Goal: Task Accomplishment & Management: Complete application form

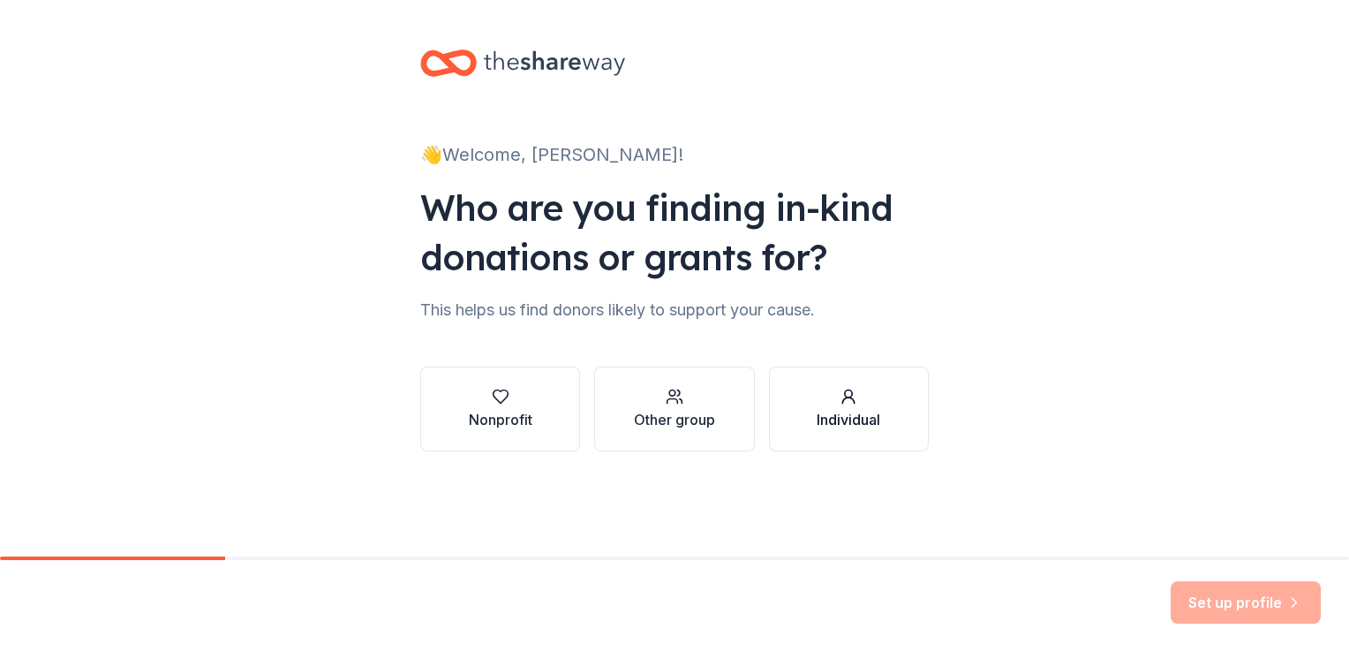
click at [851, 412] on div "Individual" at bounding box center [849, 419] width 64 height 21
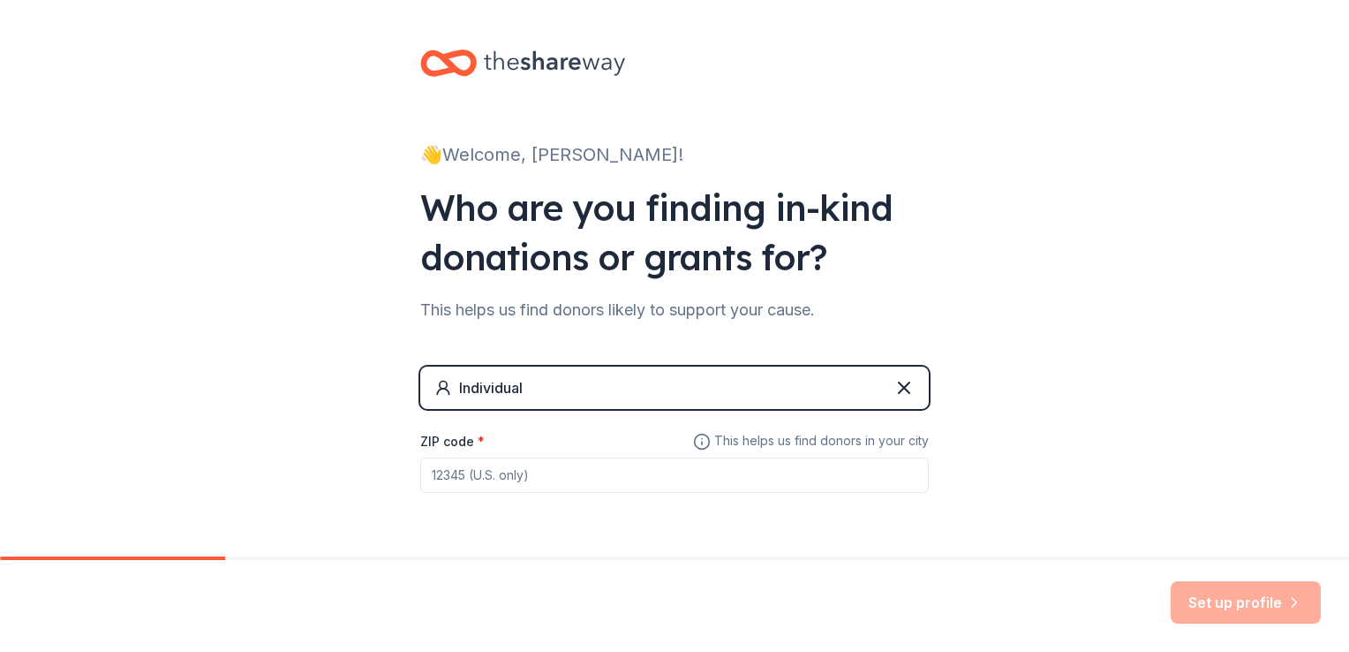
click at [492, 472] on input "ZIP code *" at bounding box center [674, 474] width 509 height 35
type input "76108"
click at [1245, 604] on button "Set up profile" at bounding box center [1246, 602] width 150 height 42
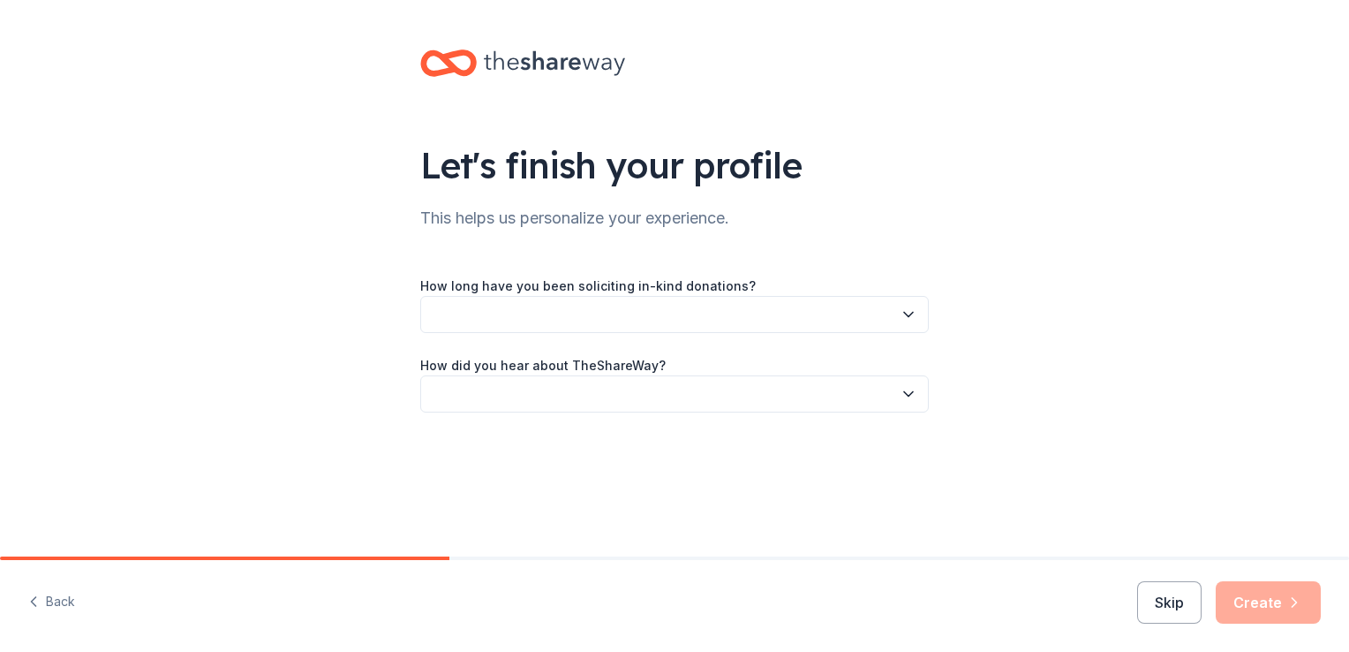
click at [908, 314] on icon "button" at bounding box center [909, 315] width 18 height 18
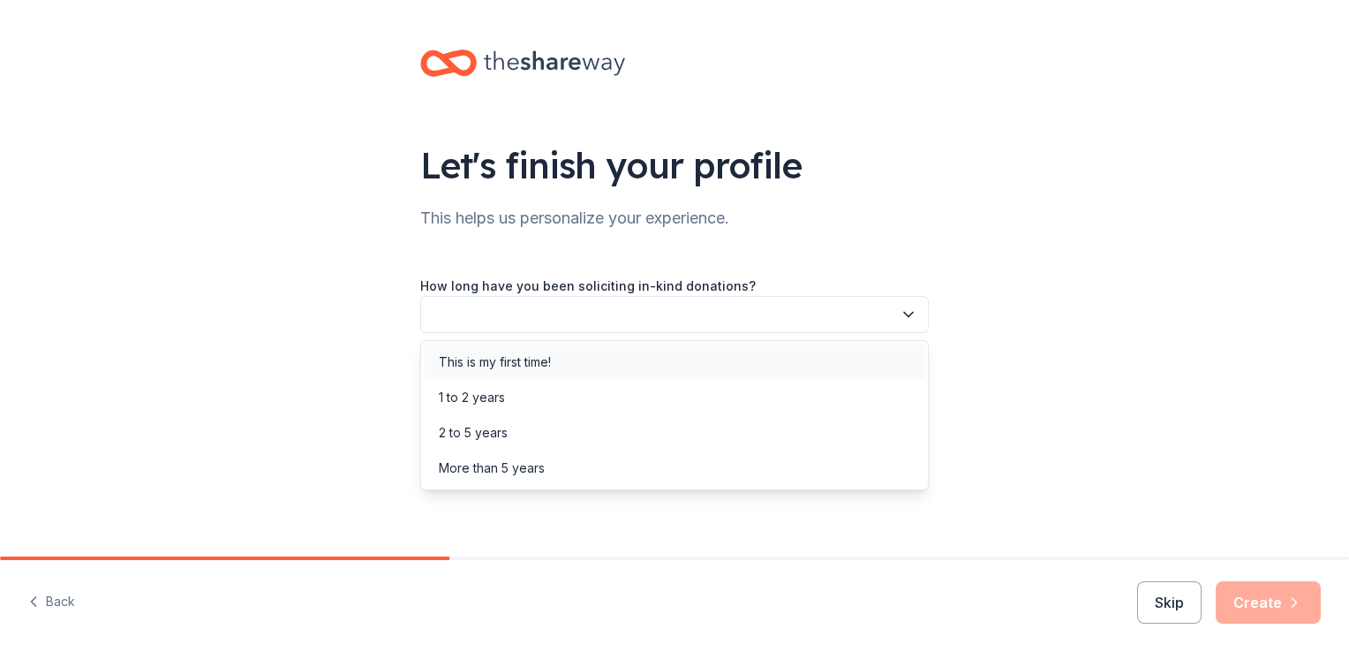
click at [506, 354] on div "This is my first time!" at bounding box center [495, 361] width 112 height 21
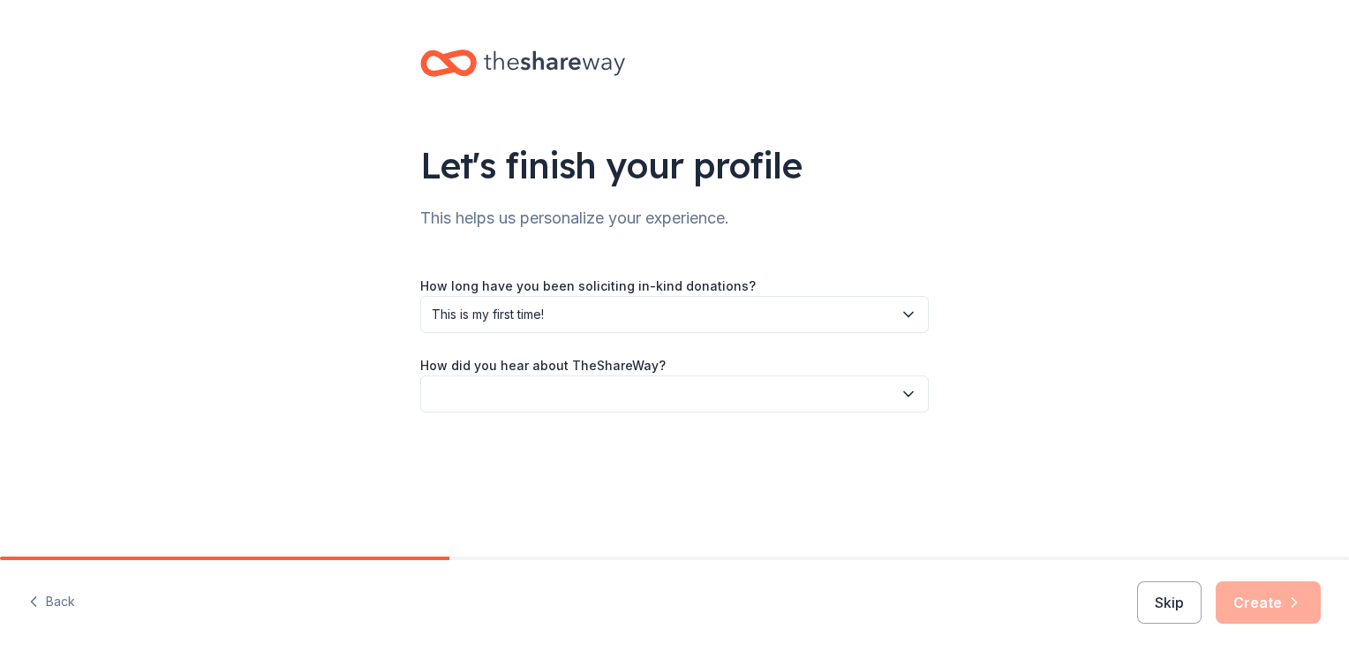
click at [905, 399] on icon "button" at bounding box center [909, 394] width 18 height 18
click at [473, 507] on div "Social media" at bounding box center [476, 512] width 74 height 21
click at [1270, 606] on button "Create" at bounding box center [1268, 602] width 105 height 42
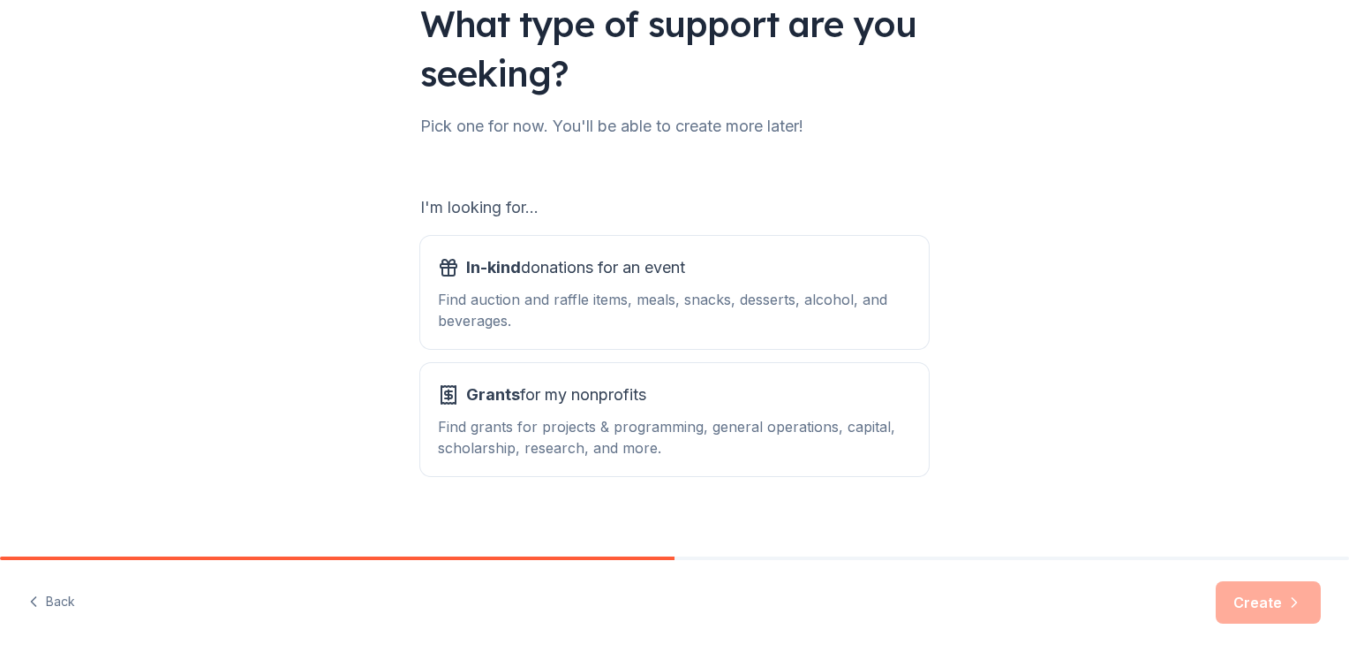
scroll to position [142, 0]
click at [776, 305] on div "Find auction and raffle items, meals, snacks, desserts, alcohol, and beverages." at bounding box center [674, 309] width 473 height 42
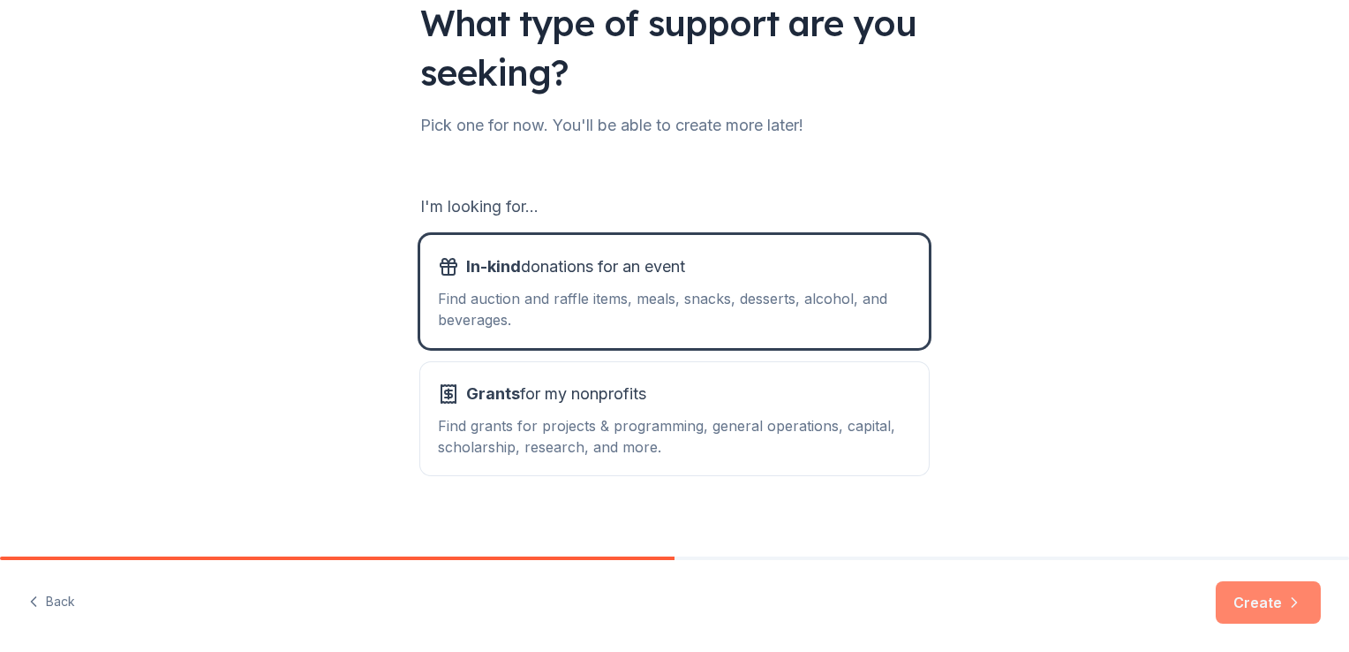
click at [1287, 605] on icon "button" at bounding box center [1295, 602] width 18 height 18
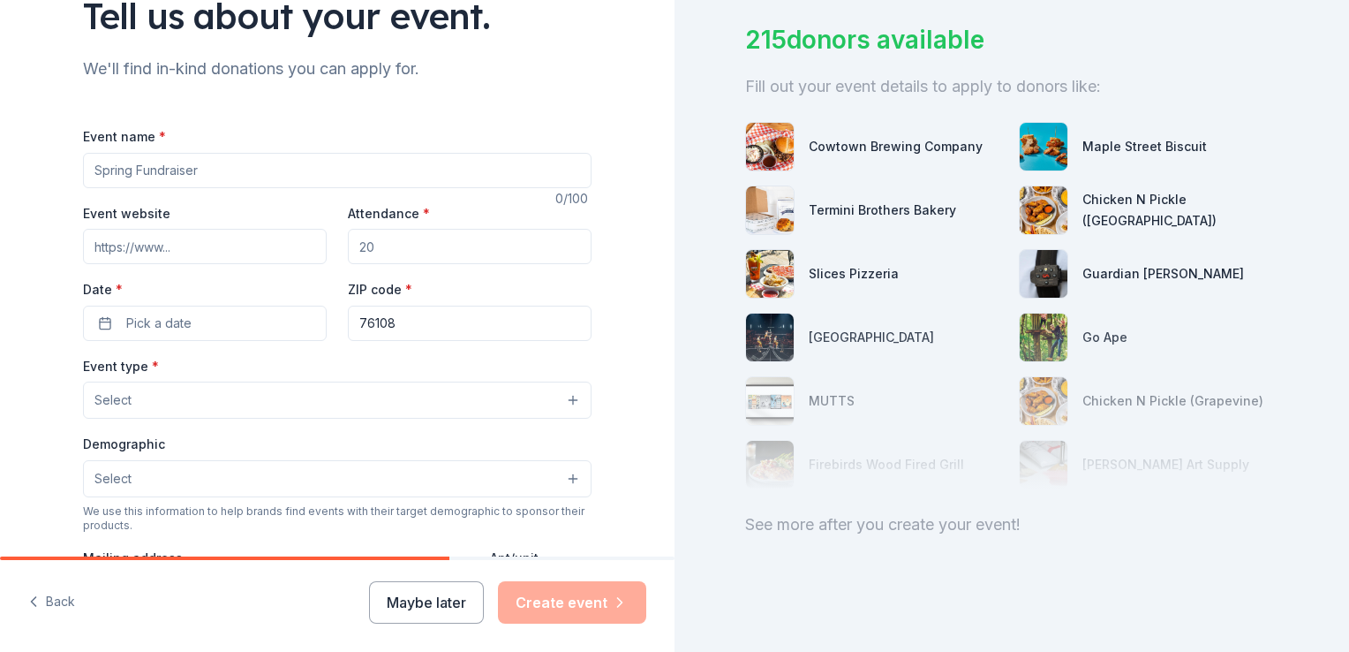
scroll to position [168, 0]
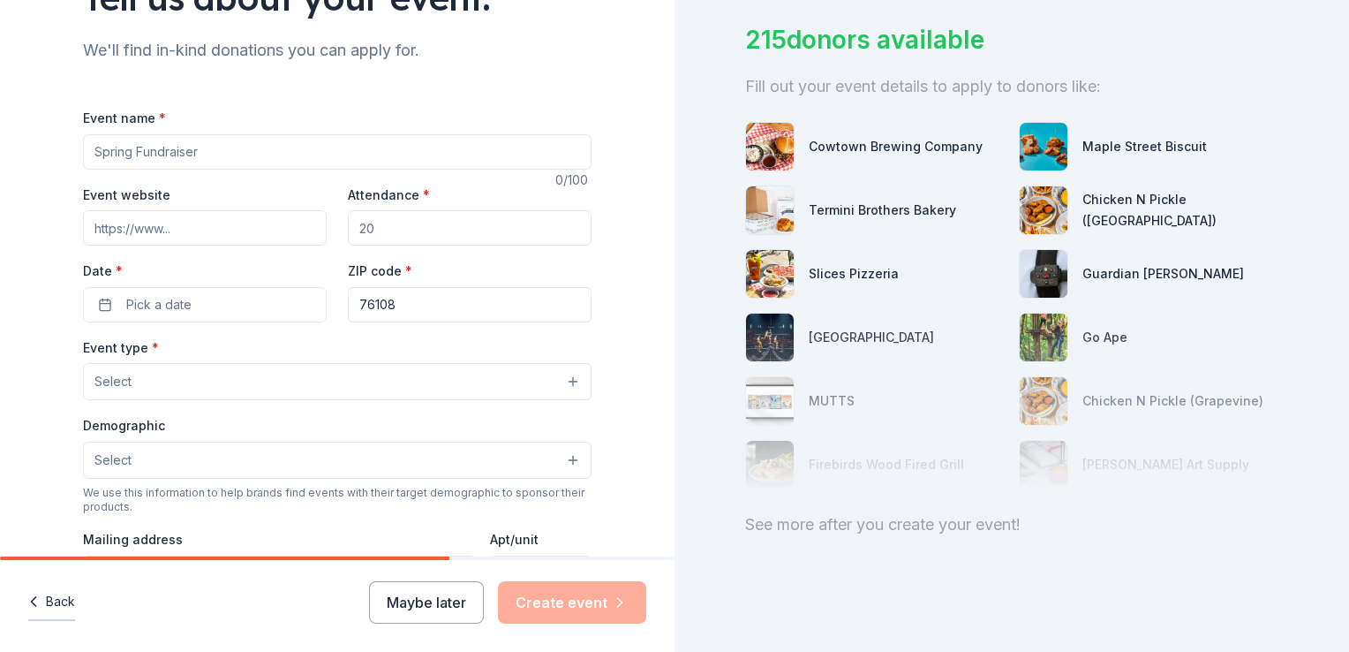
click at [33, 601] on icon "button" at bounding box center [34, 602] width 18 height 18
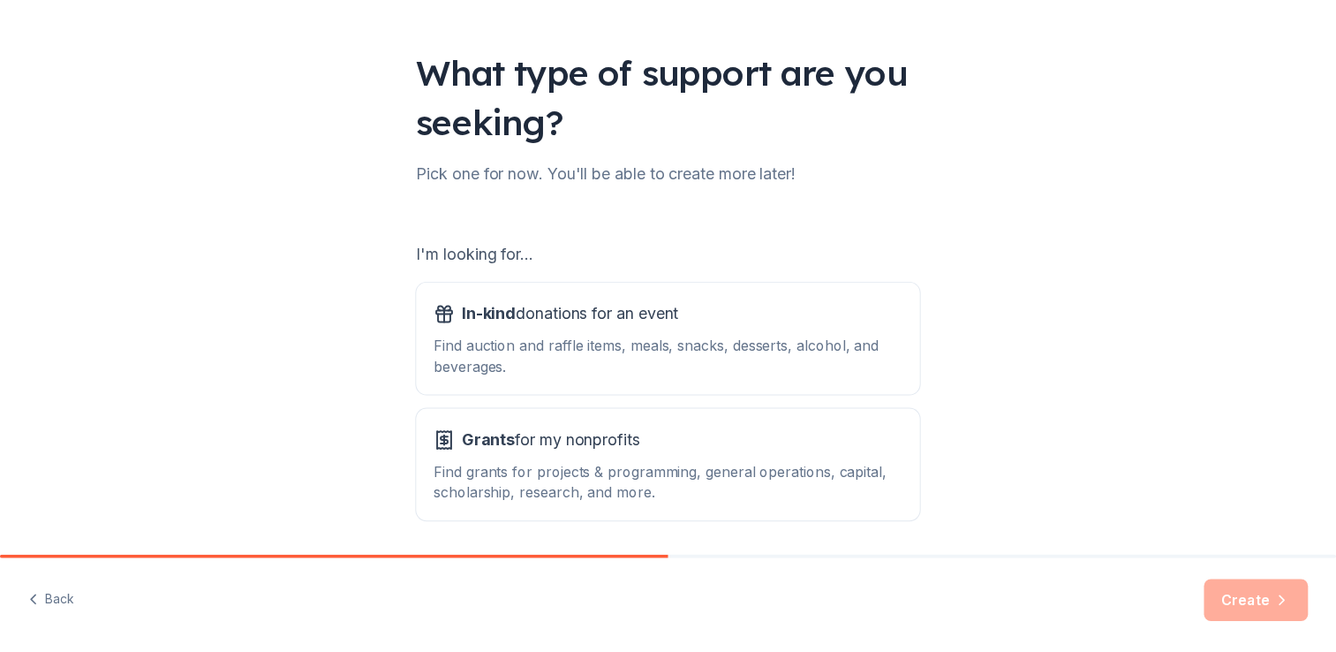
scroll to position [107, 0]
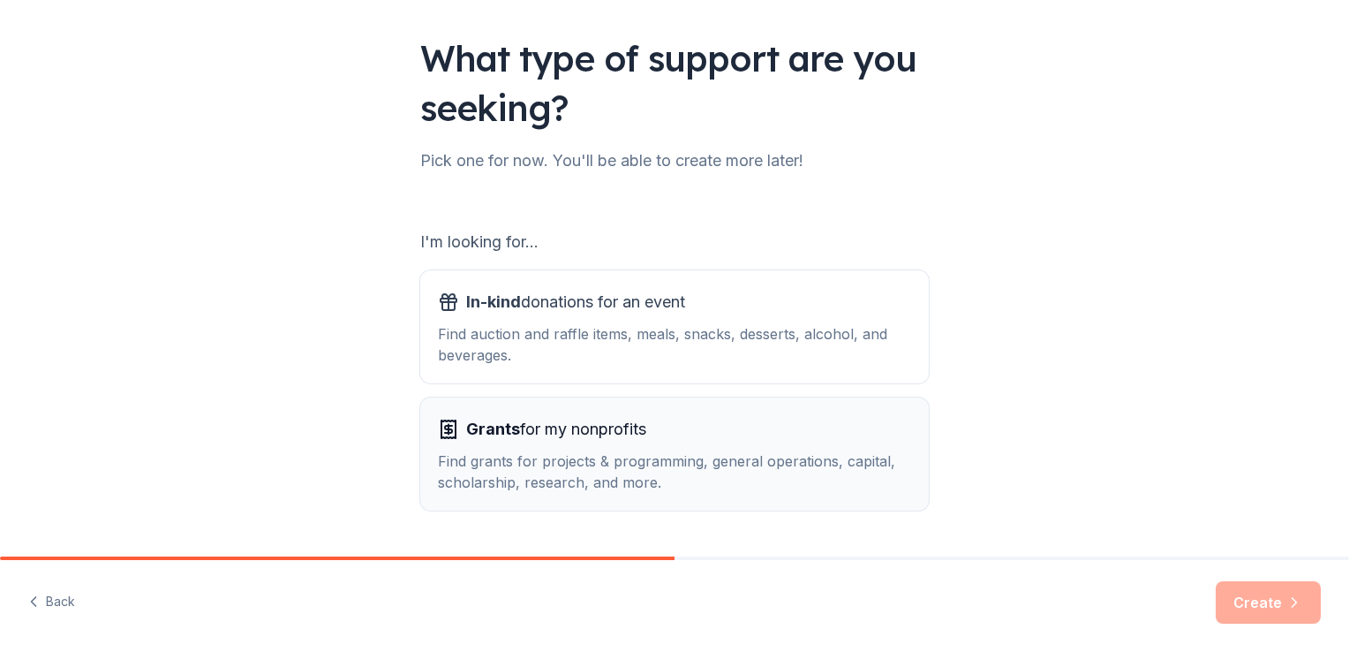
click at [573, 442] on span "Grants for my nonprofits" at bounding box center [556, 429] width 180 height 28
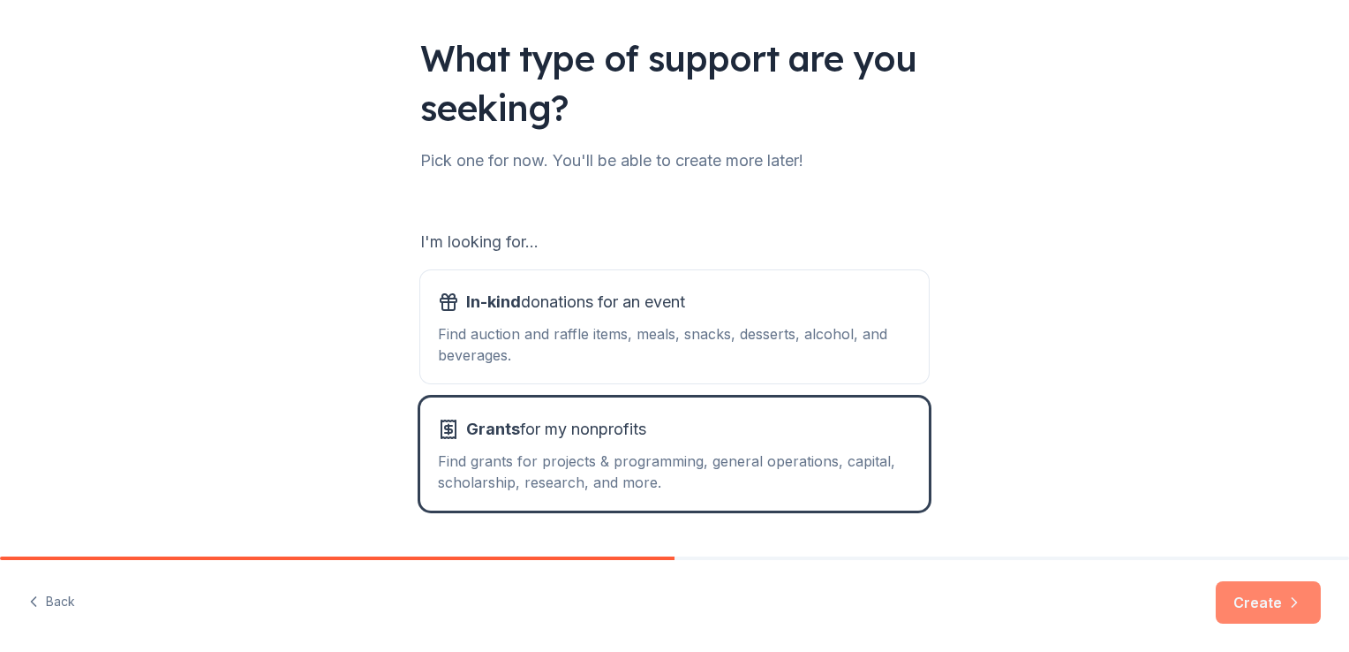
click at [1272, 604] on button "Create" at bounding box center [1268, 602] width 105 height 42
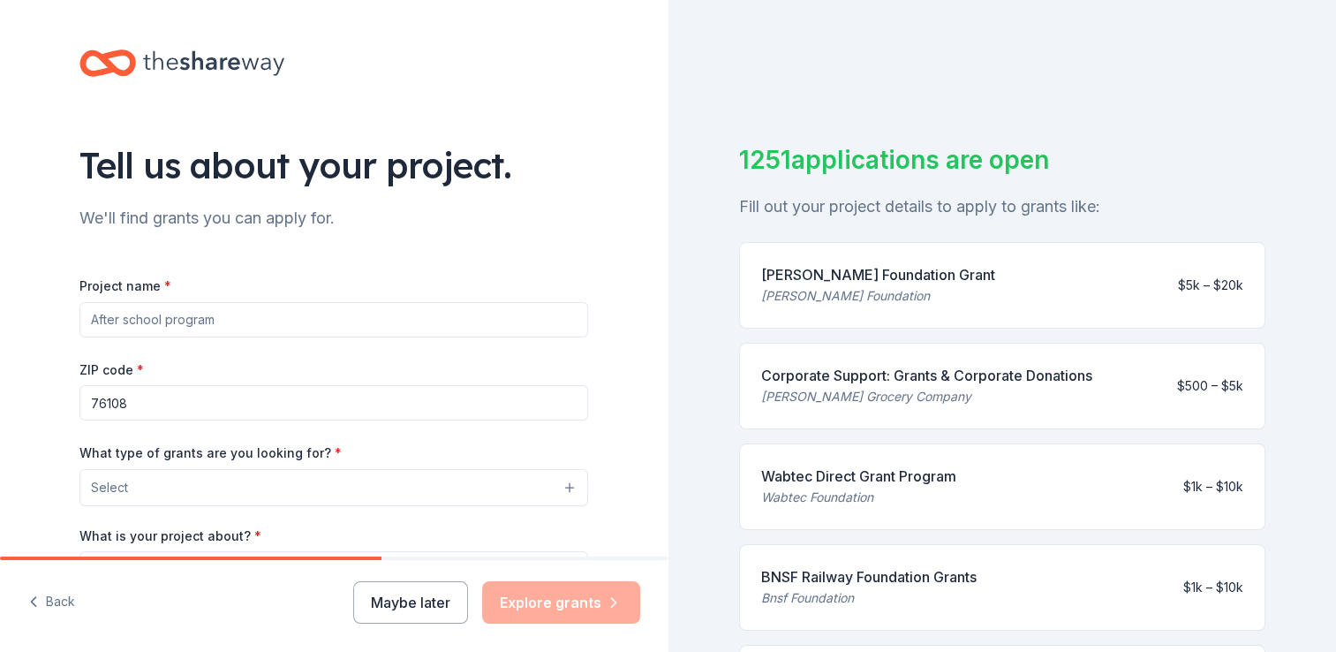
click at [116, 314] on input "Project name *" at bounding box center [333, 319] width 509 height 35
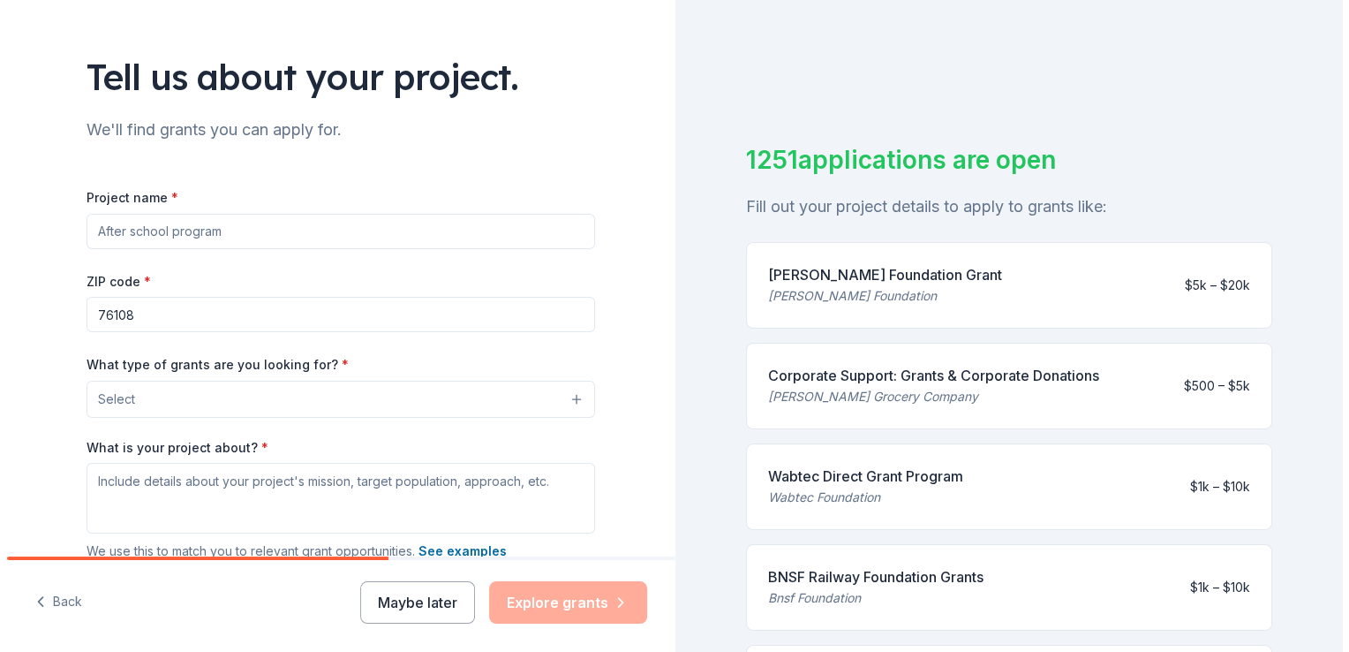
scroll to position [109, 0]
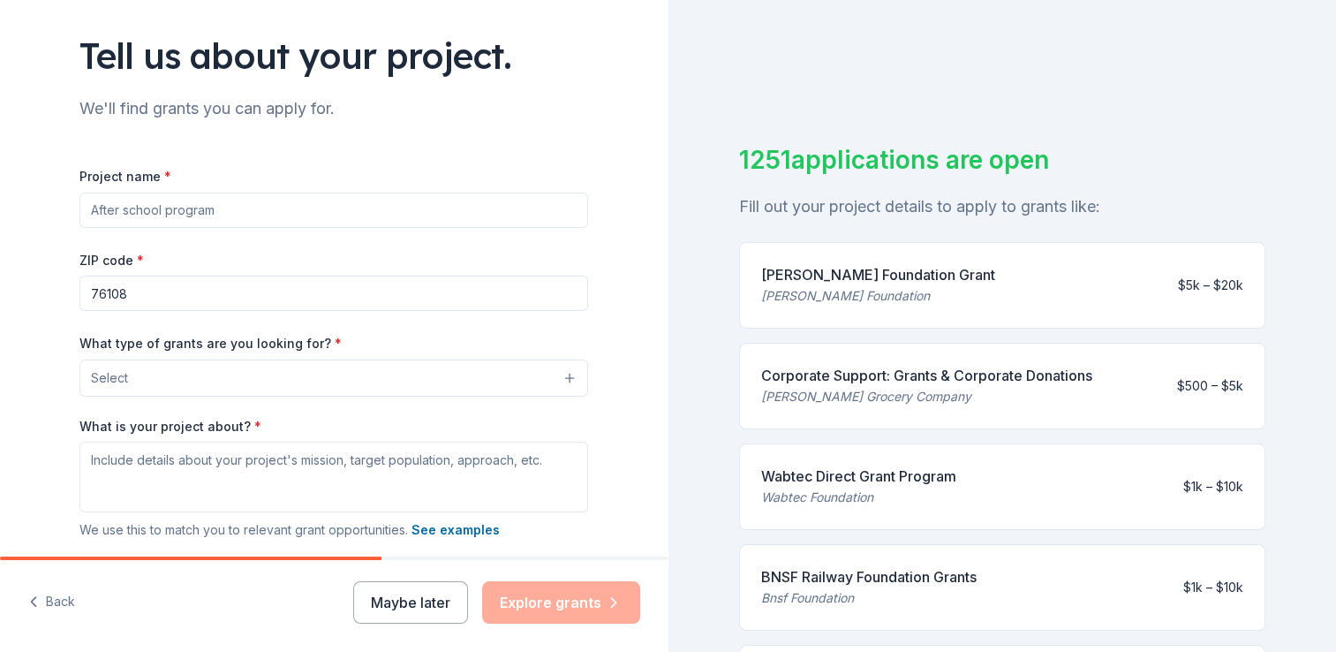
click at [37, 425] on div "Tell us about your project. We'll find grants you can apply for. Project name *…" at bounding box center [334, 313] width 668 height 844
click at [568, 371] on button "Select" at bounding box center [333, 377] width 509 height 37
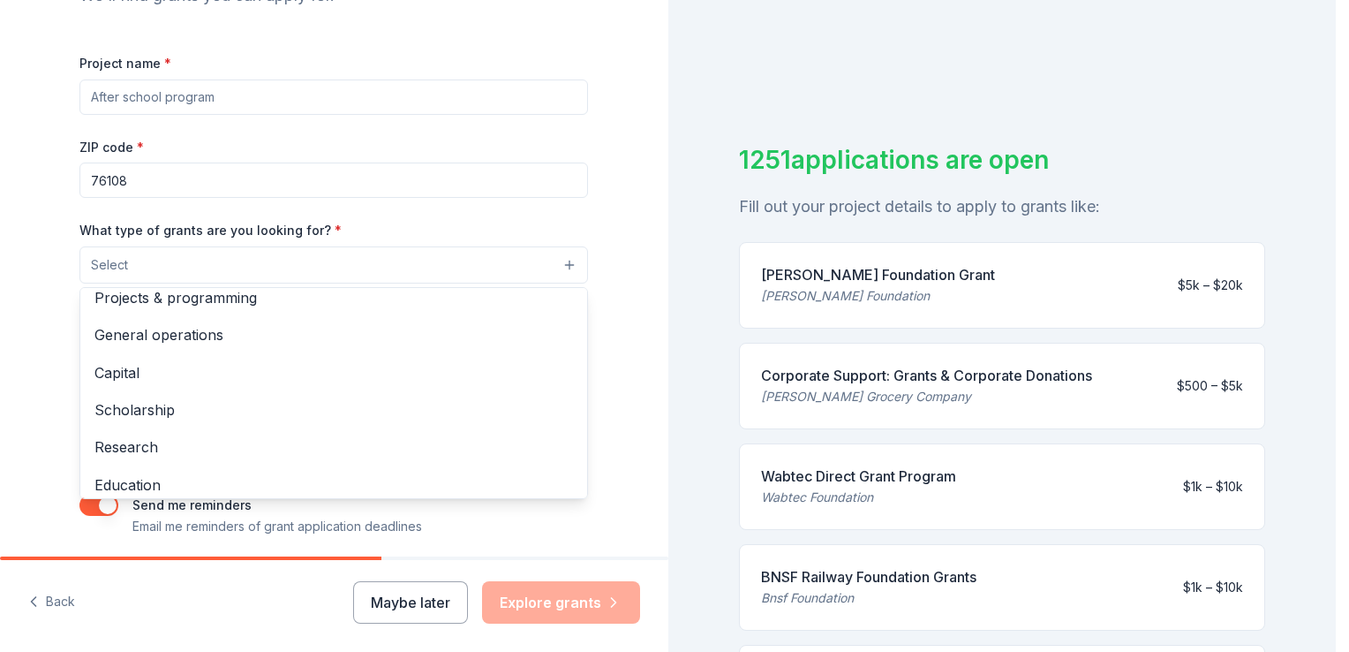
scroll to position [0, 0]
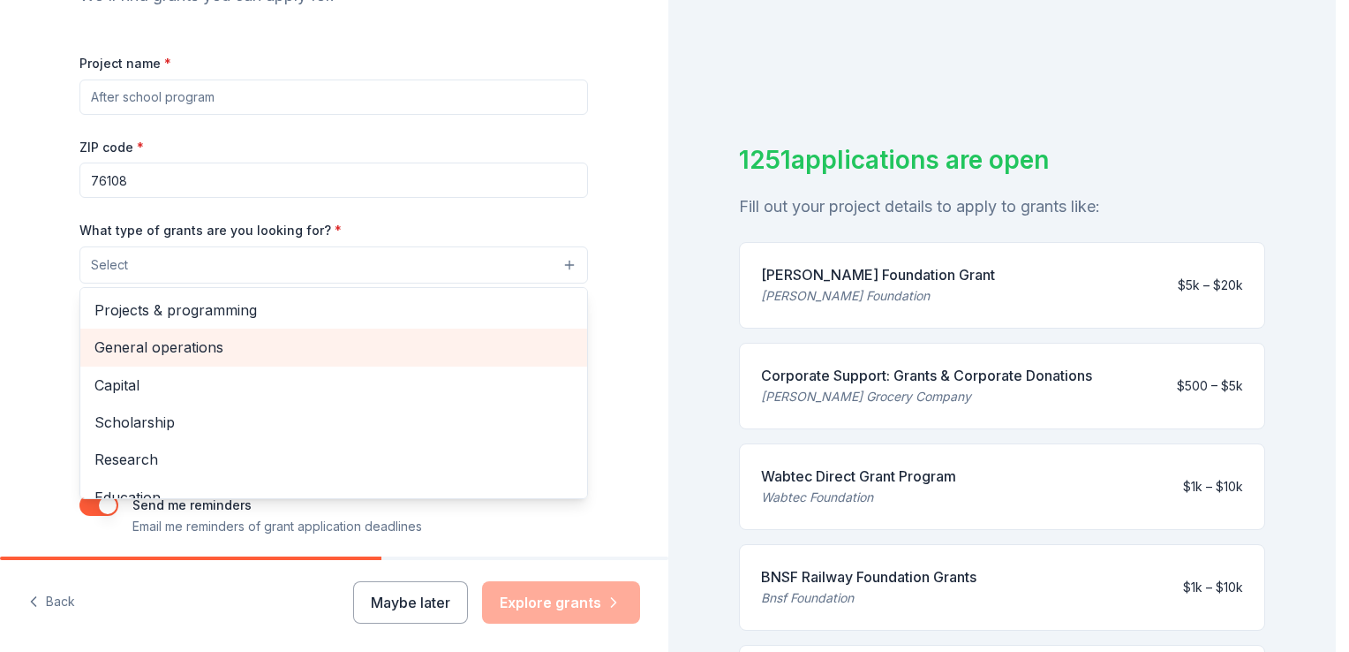
click at [132, 347] on span "General operations" at bounding box center [333, 347] width 479 height 23
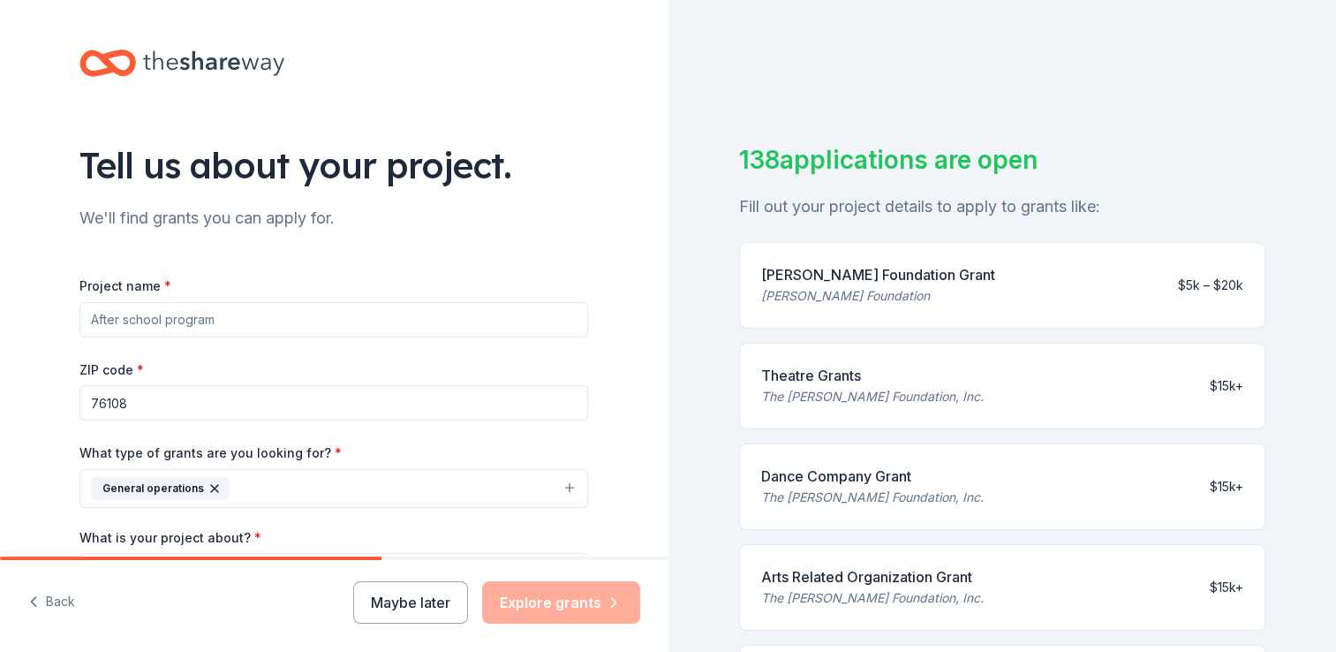
click at [112, 314] on input "Project name *" at bounding box center [333, 319] width 509 height 35
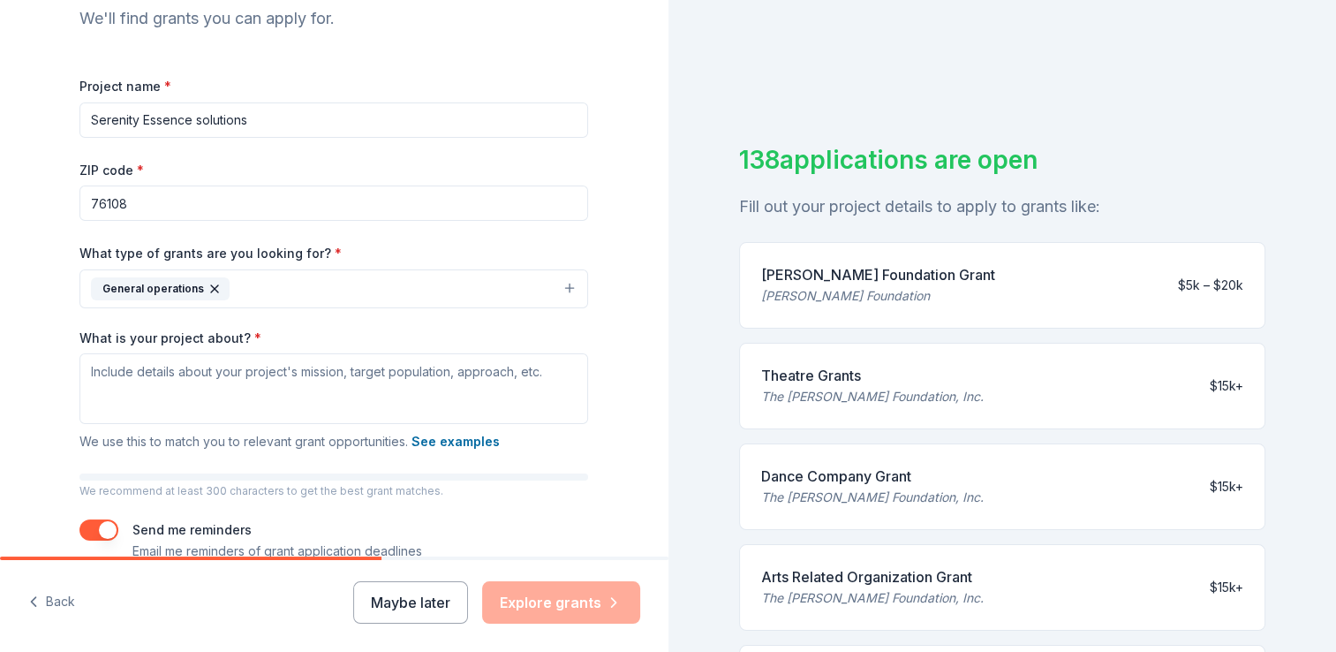
scroll to position [209, 0]
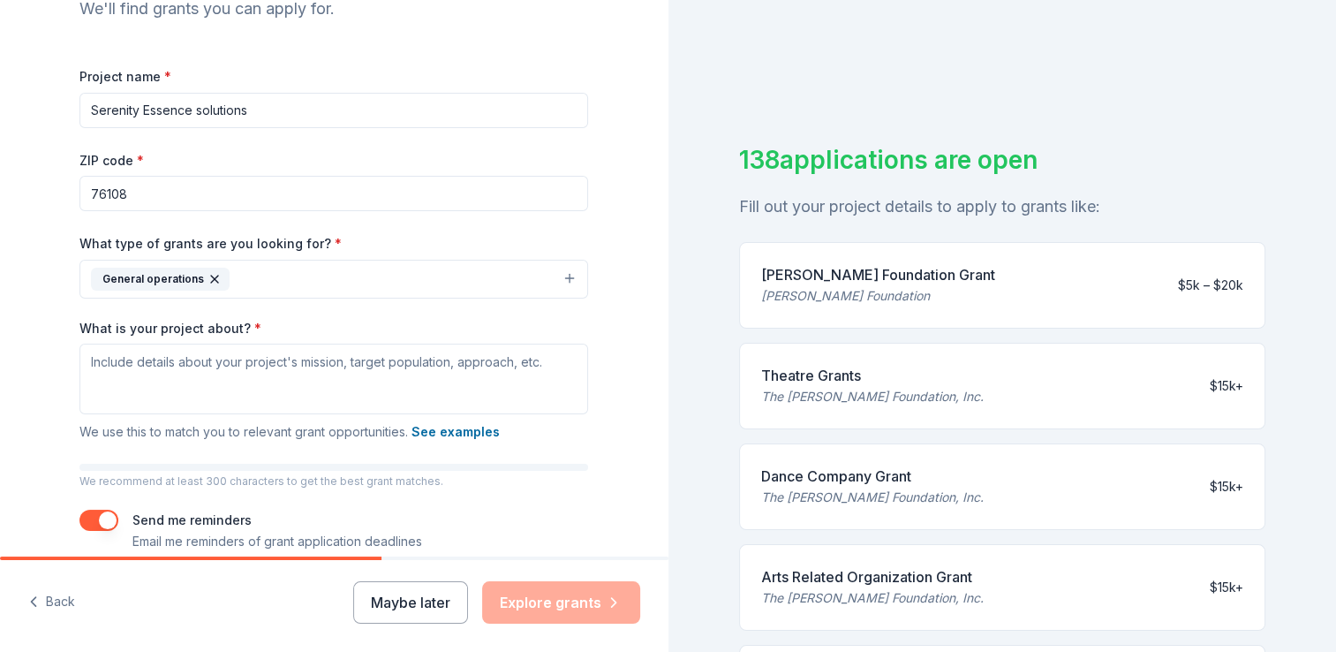
type input "Serenity Essence solutions"
click at [121, 366] on textarea "What is your project about? *" at bounding box center [333, 379] width 509 height 71
click at [434, 426] on button "See examples" at bounding box center [456, 431] width 88 height 21
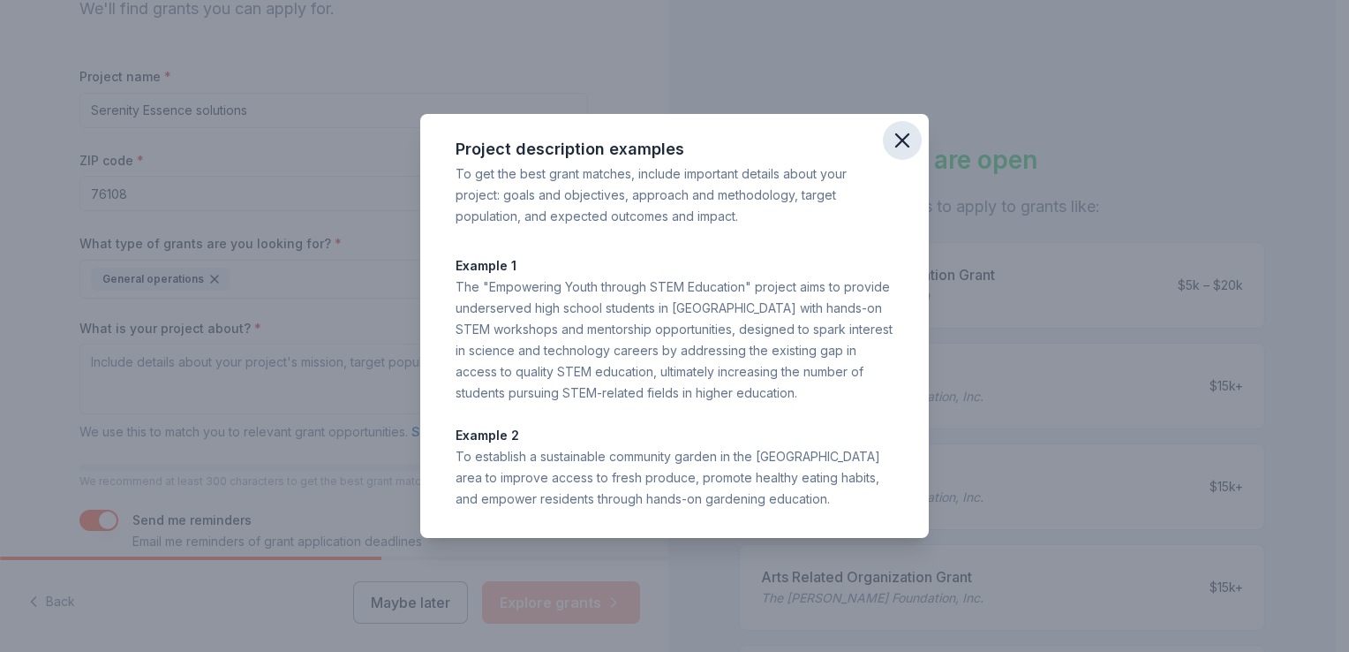
click at [903, 138] on icon "button" at bounding box center [902, 140] width 12 height 12
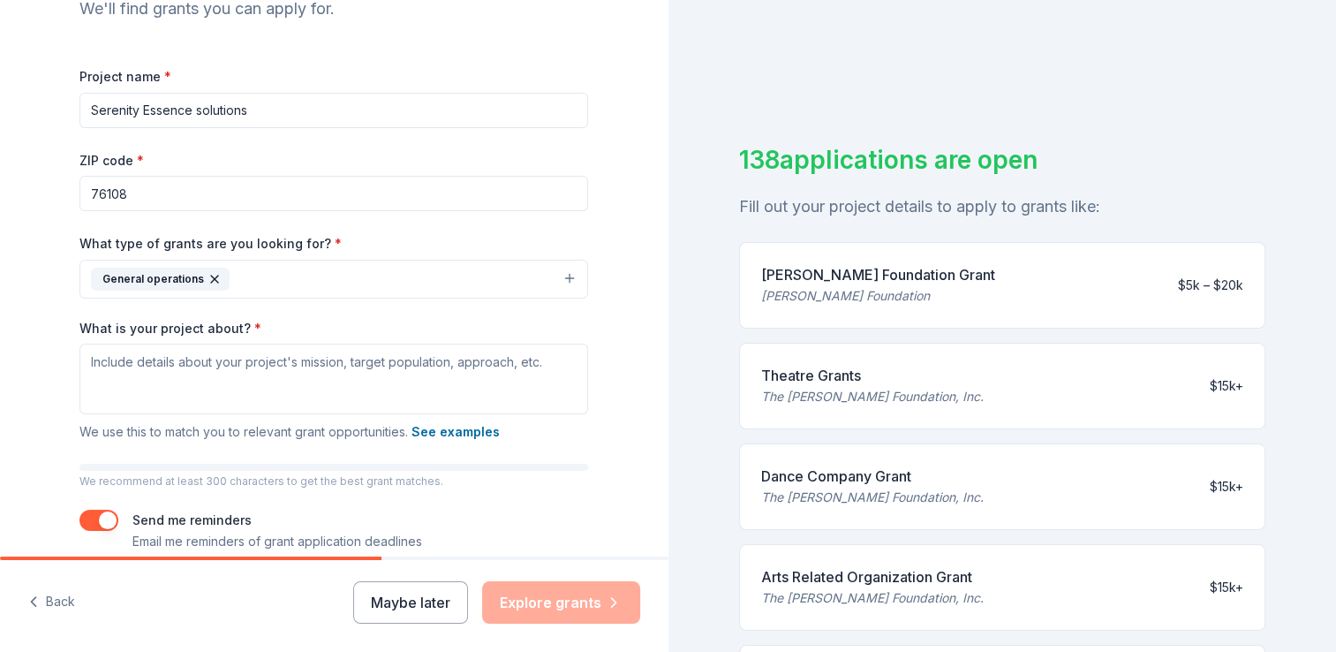
click at [844, 448] on div "Dance Company Grant The Shubert Foundation, Inc. $15k+" at bounding box center [1002, 486] width 527 height 87
click at [431, 427] on button "See examples" at bounding box center [456, 431] width 88 height 21
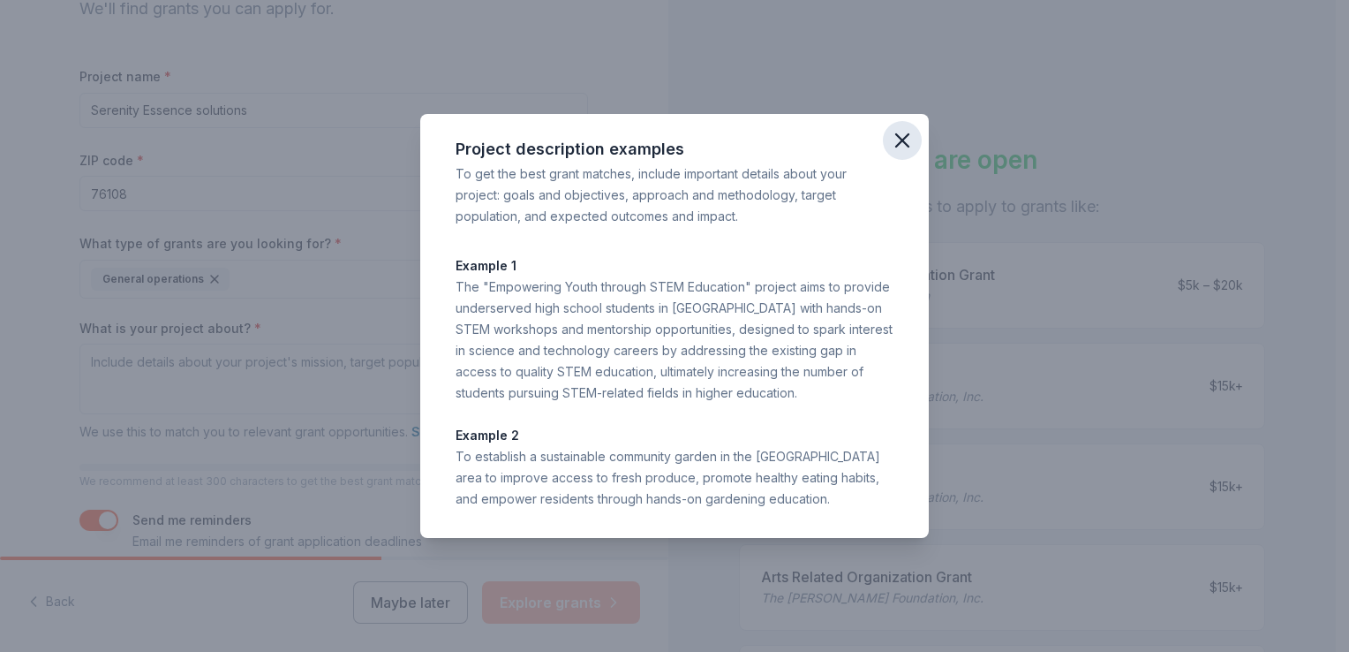
click at [906, 136] on icon "button" at bounding box center [902, 140] width 12 height 12
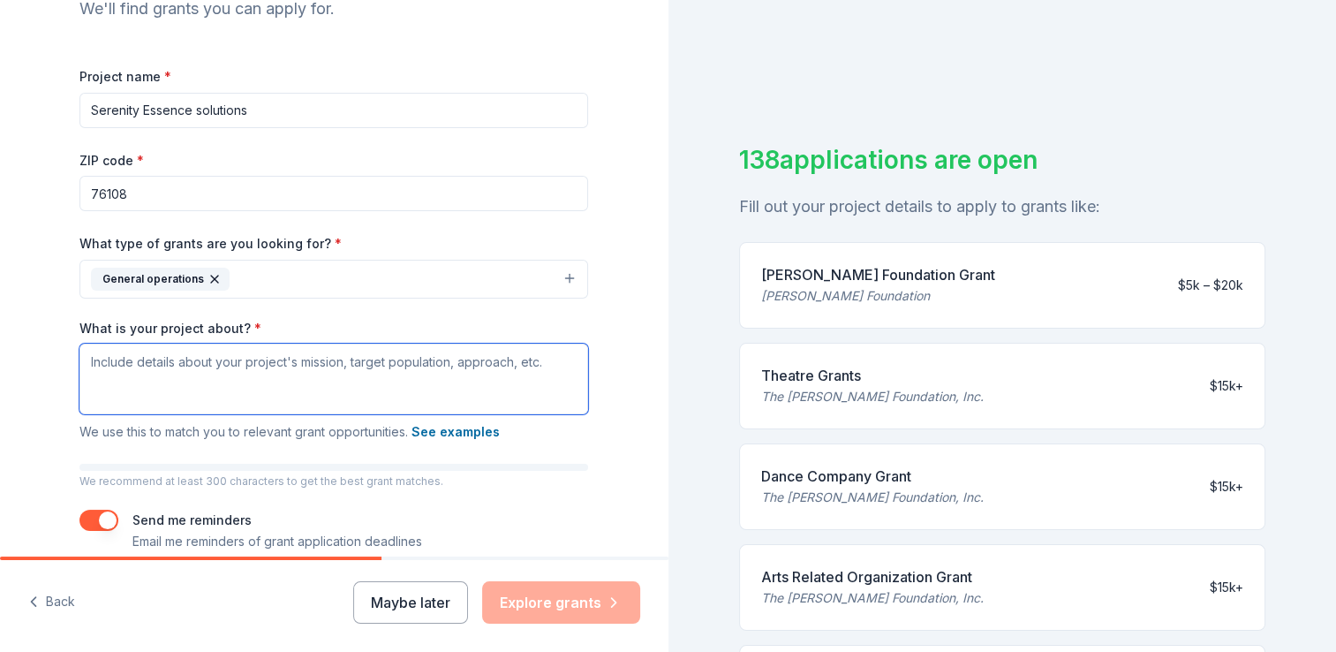
paste textarea "This project supports core business operations while investing in our most valu…"
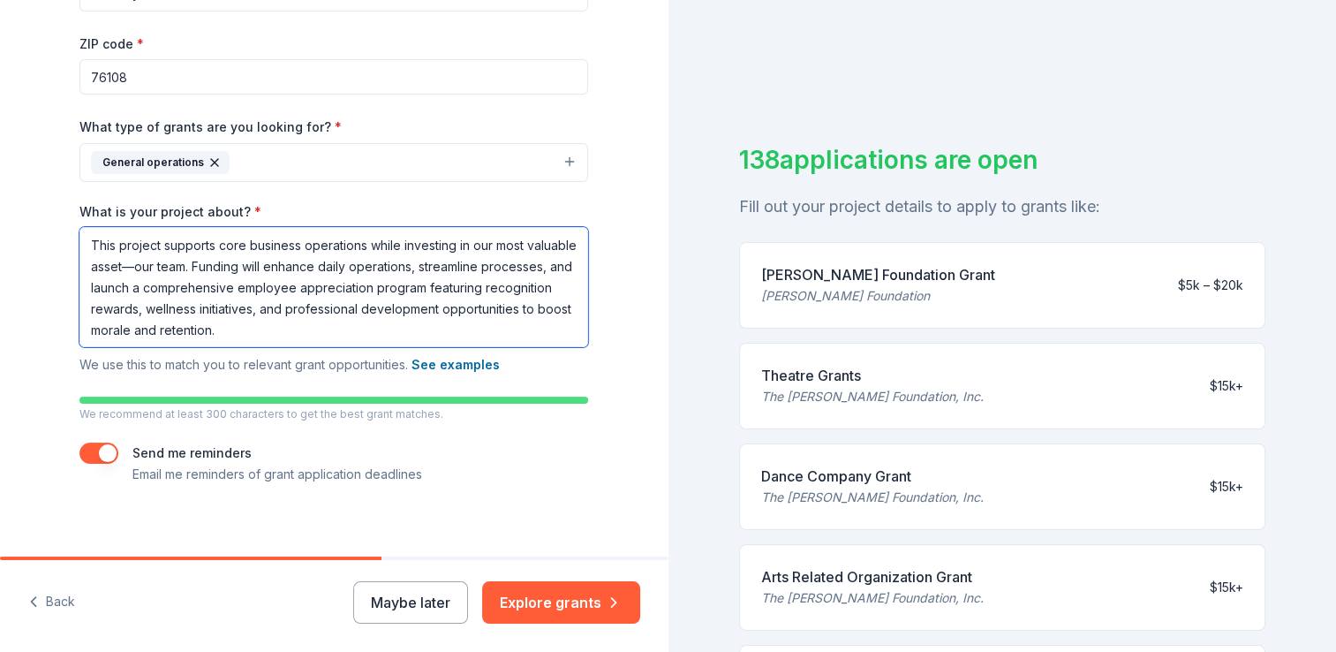
scroll to position [327, 0]
type textarea "This project supports core business operations while investing in our most valu…"
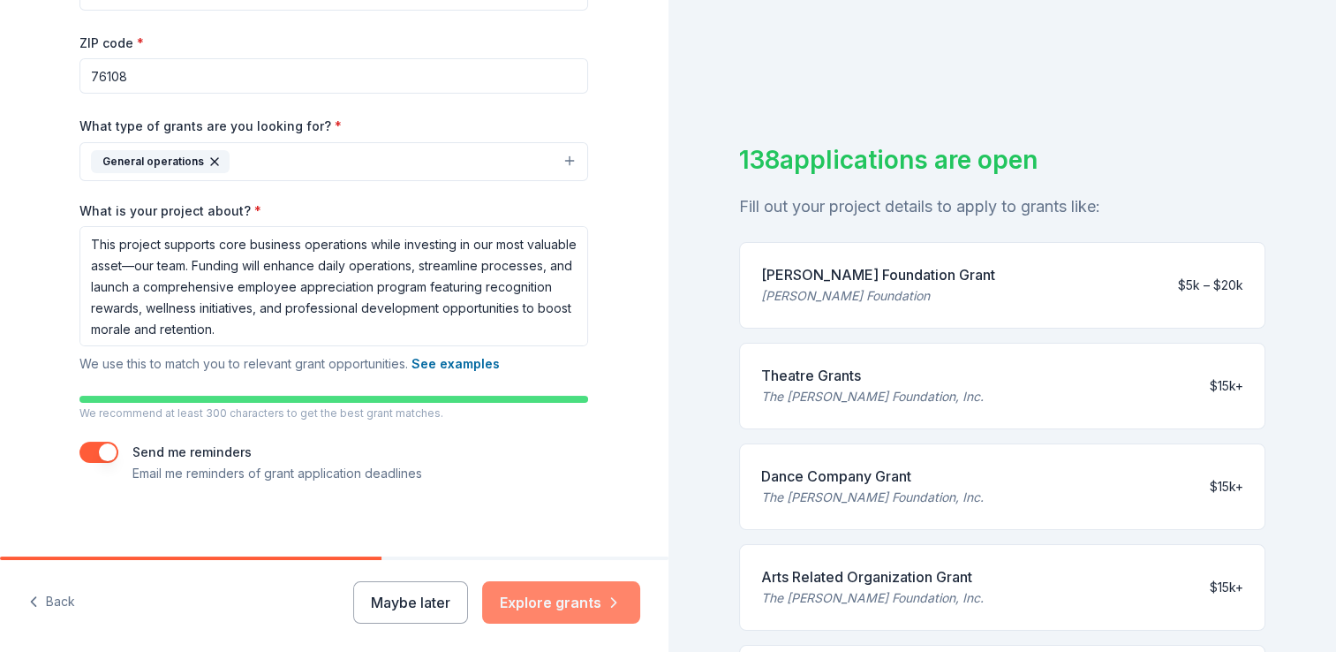
click at [619, 605] on icon "button" at bounding box center [614, 602] width 18 height 18
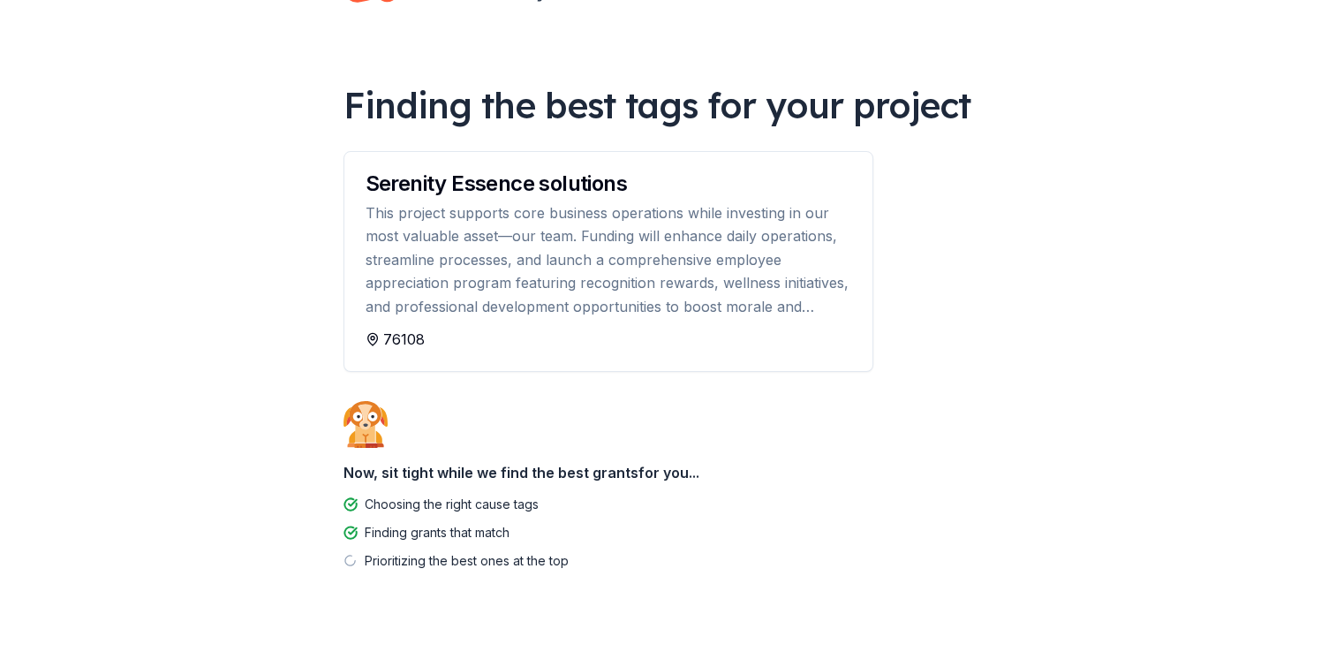
scroll to position [102, 0]
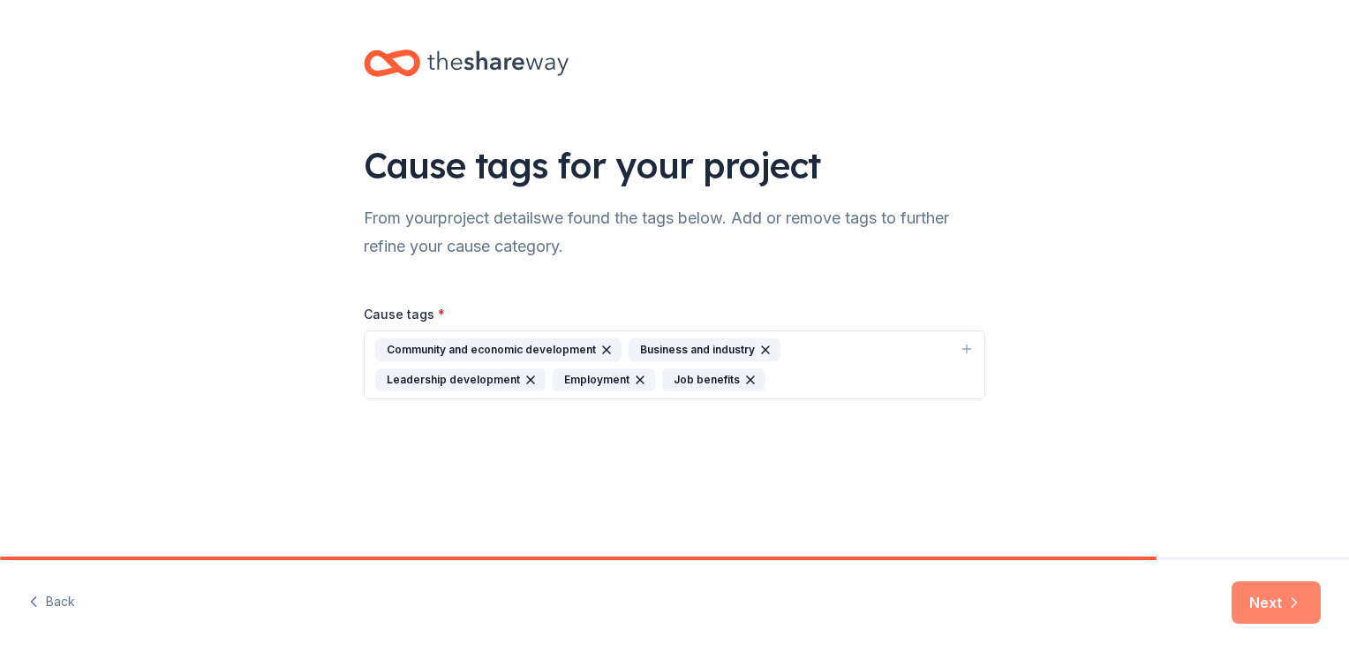
click at [1294, 602] on icon "button" at bounding box center [1295, 602] width 18 height 18
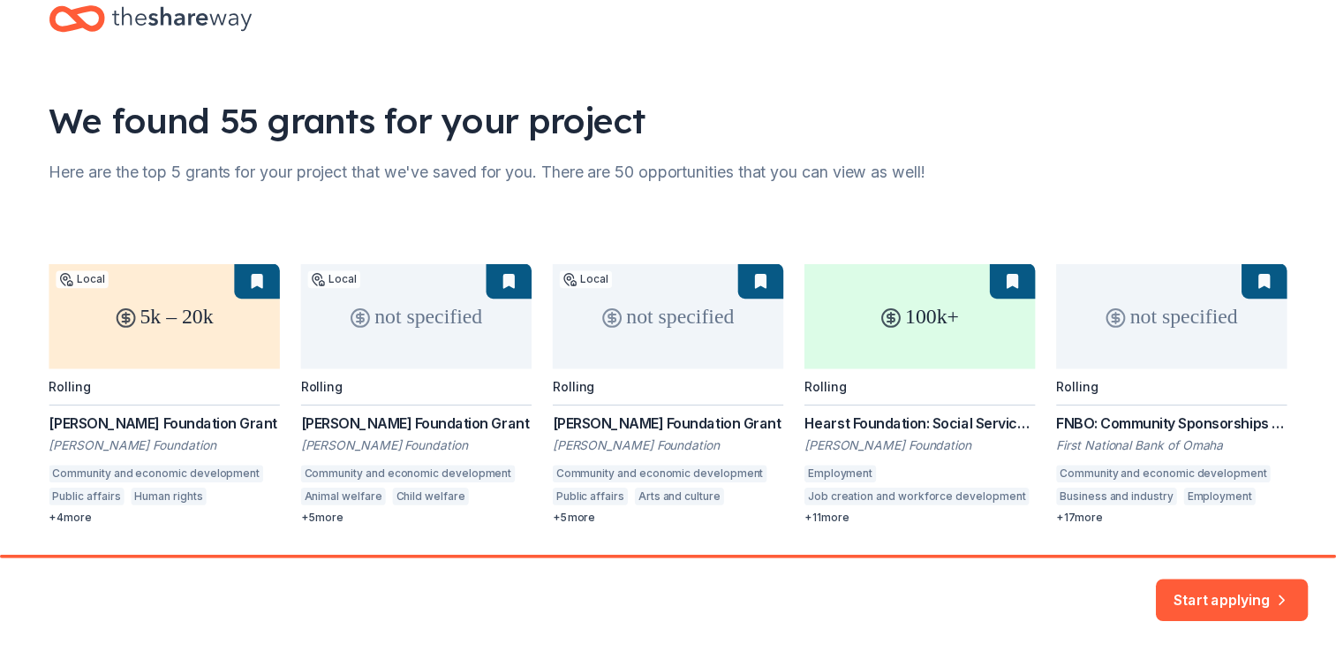
scroll to position [47, 0]
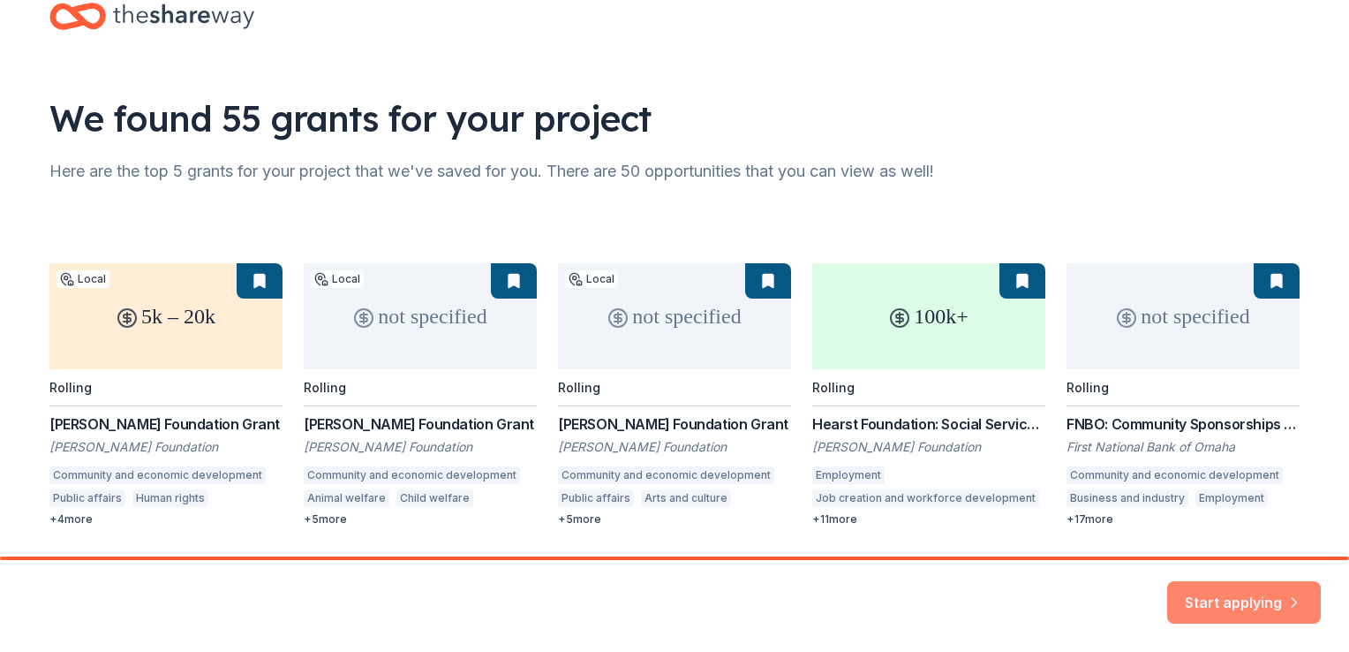
click at [1268, 593] on button "Start applying" at bounding box center [1244, 591] width 154 height 42
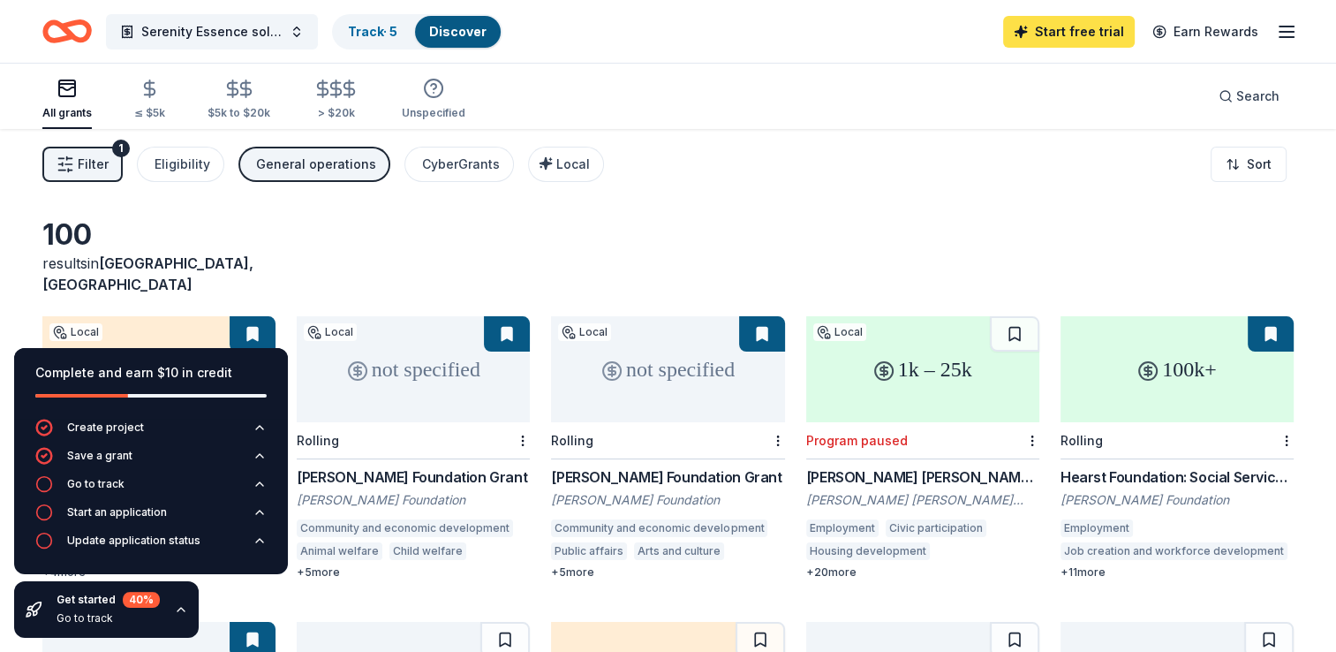
click at [1068, 28] on link "Start free trial" at bounding box center [1069, 32] width 132 height 32
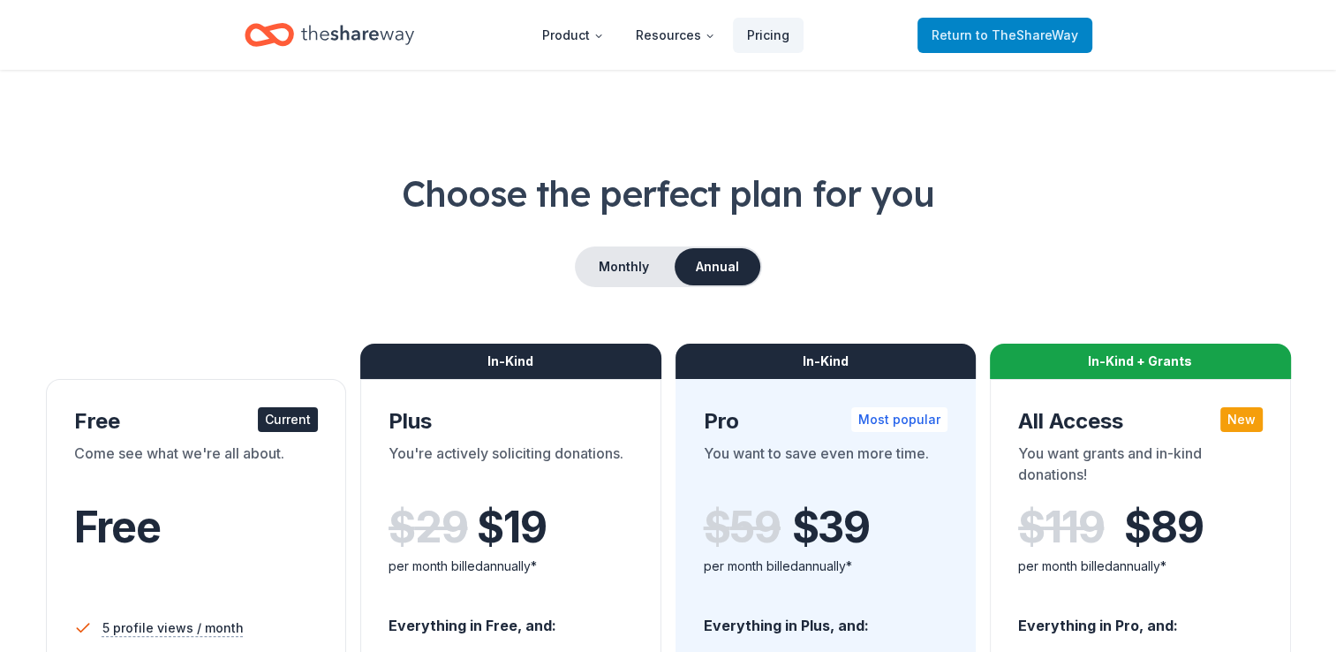
click at [1024, 35] on span "to TheShareWay" at bounding box center [1027, 34] width 102 height 15
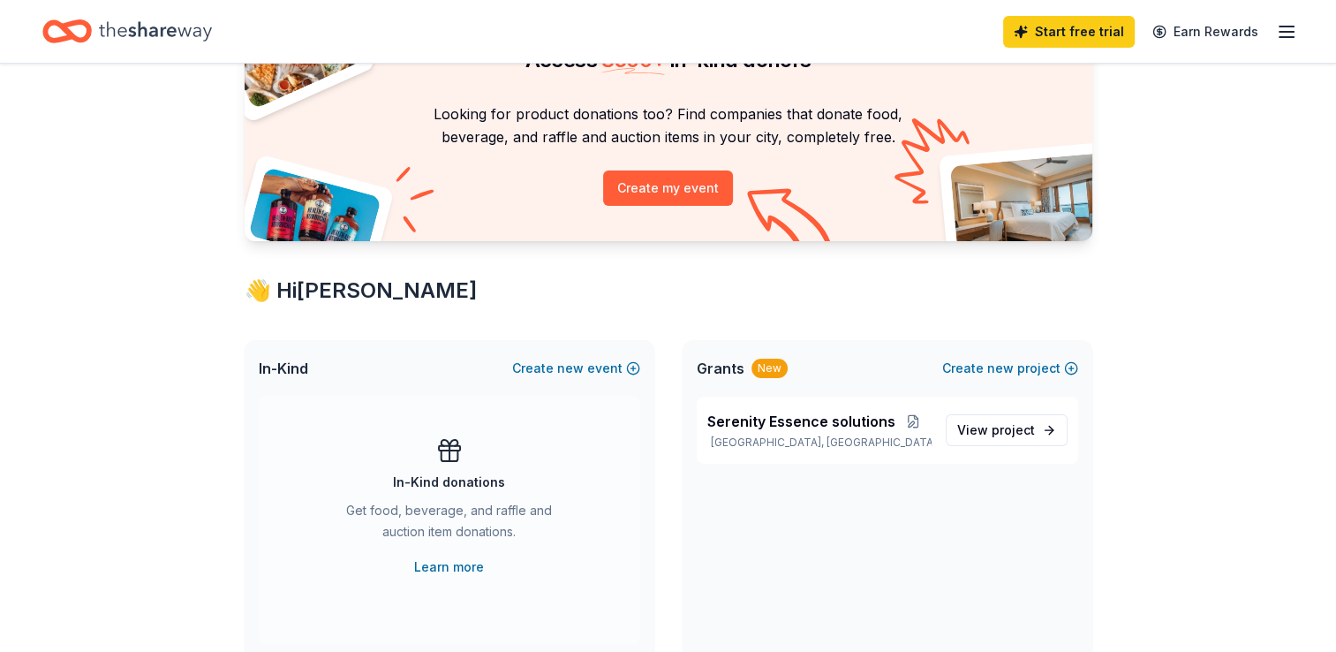
scroll to position [117, 0]
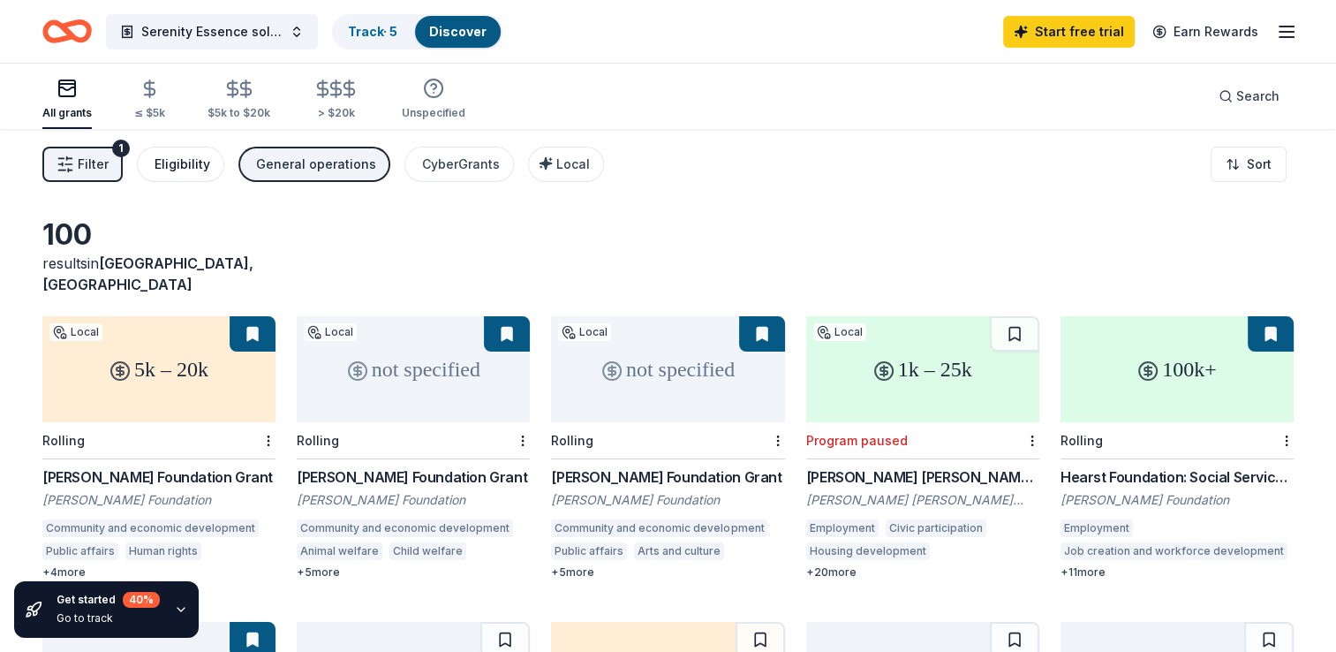
click at [184, 162] on div "Eligibility" at bounding box center [183, 164] width 56 height 21
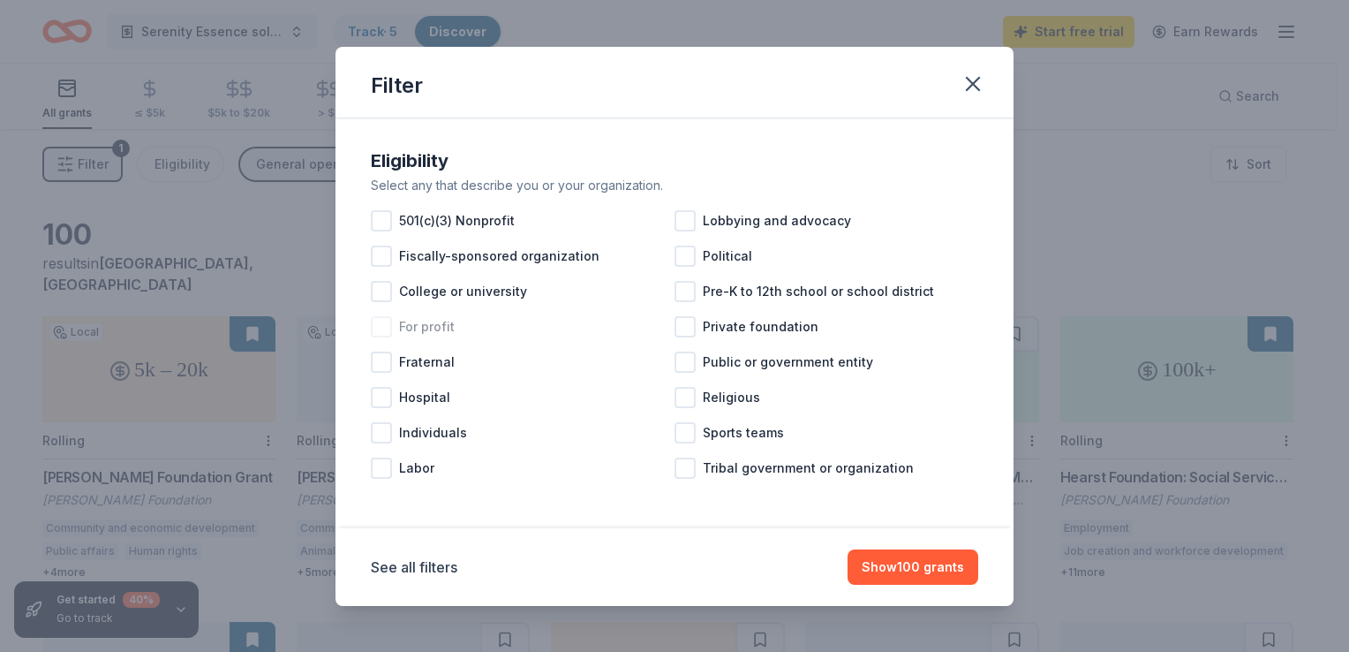
click at [384, 320] on div at bounding box center [381, 326] width 21 height 21
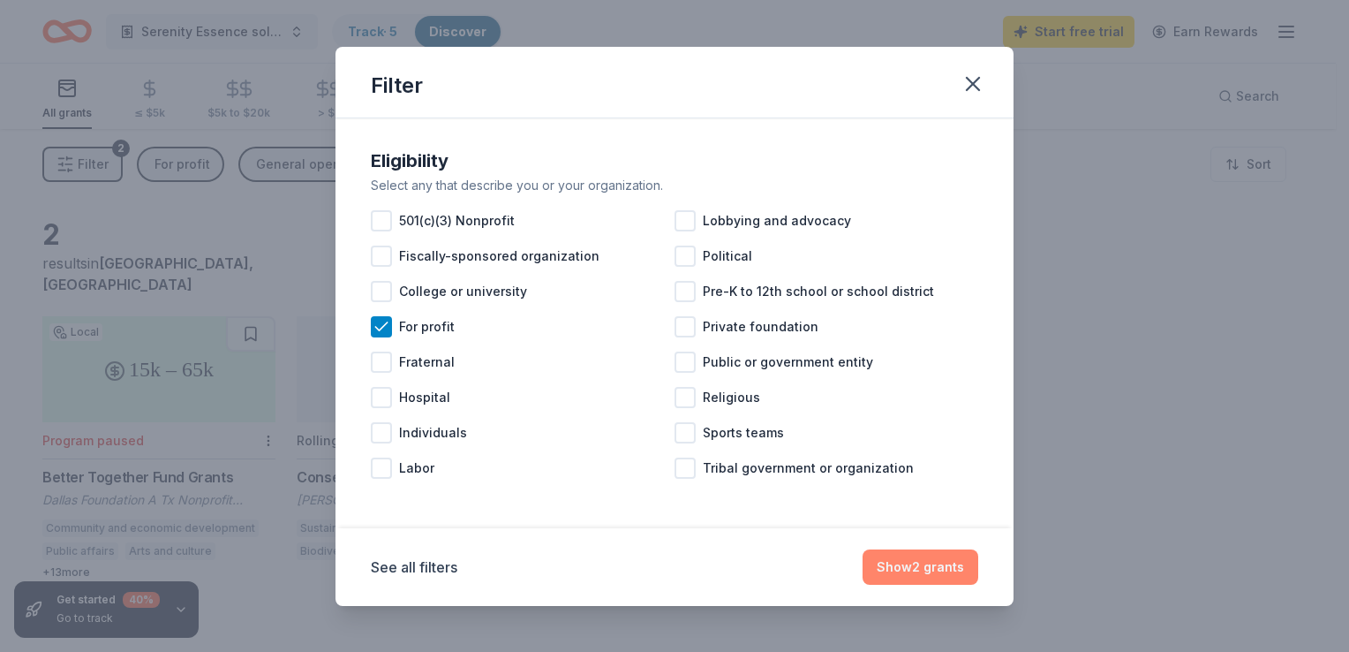
click at [911, 570] on button "Show 2 grants" at bounding box center [921, 566] width 116 height 35
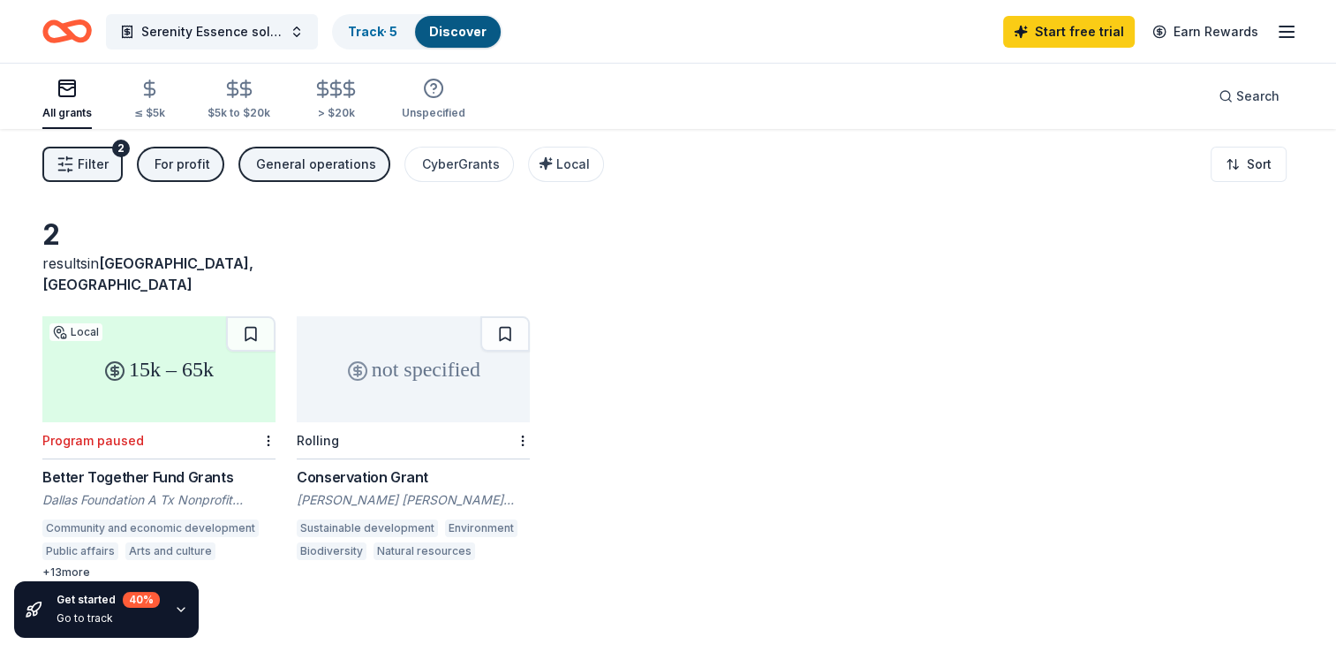
click at [117, 442] on div "15k – 65k Local Program paused Better Together Fund Grants Dallas Foundation A …" at bounding box center [158, 447] width 233 height 263
click at [387, 355] on div "not specified" at bounding box center [413, 369] width 233 height 106
click at [182, 162] on div "For profit" at bounding box center [183, 164] width 56 height 21
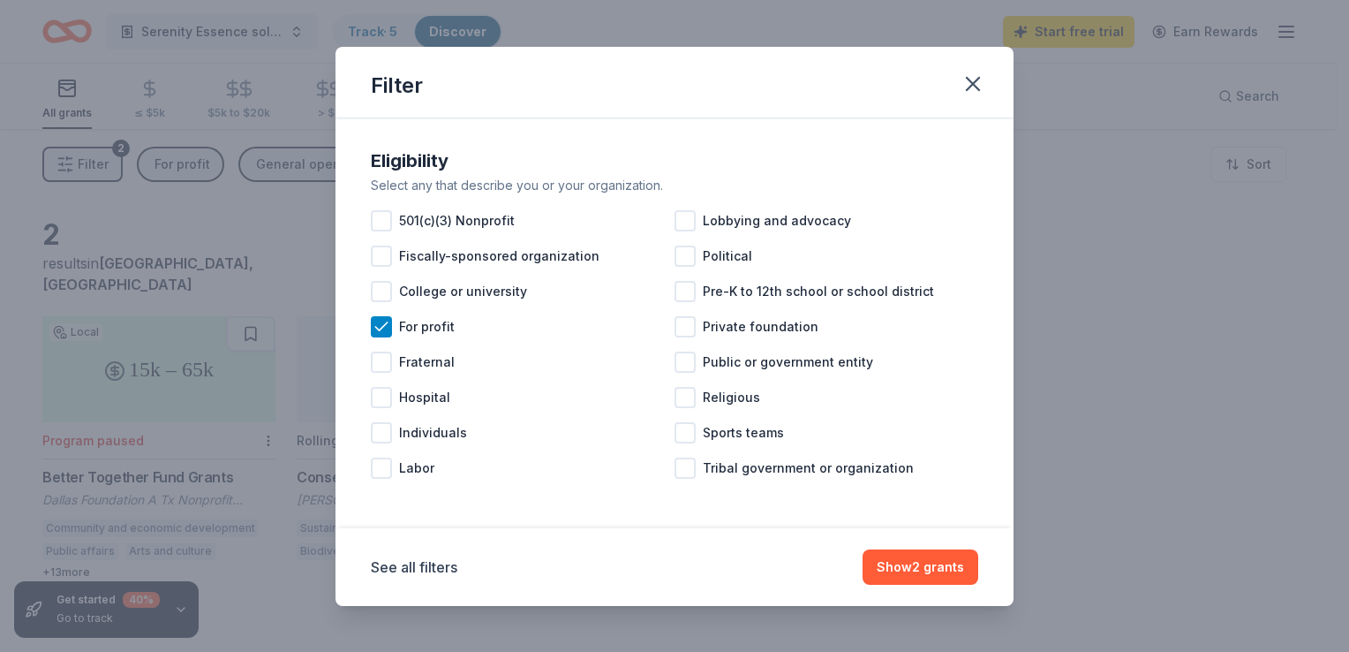
click at [386, 423] on div at bounding box center [381, 432] width 21 height 21
click at [923, 563] on button "Show 4 grants" at bounding box center [920, 566] width 117 height 35
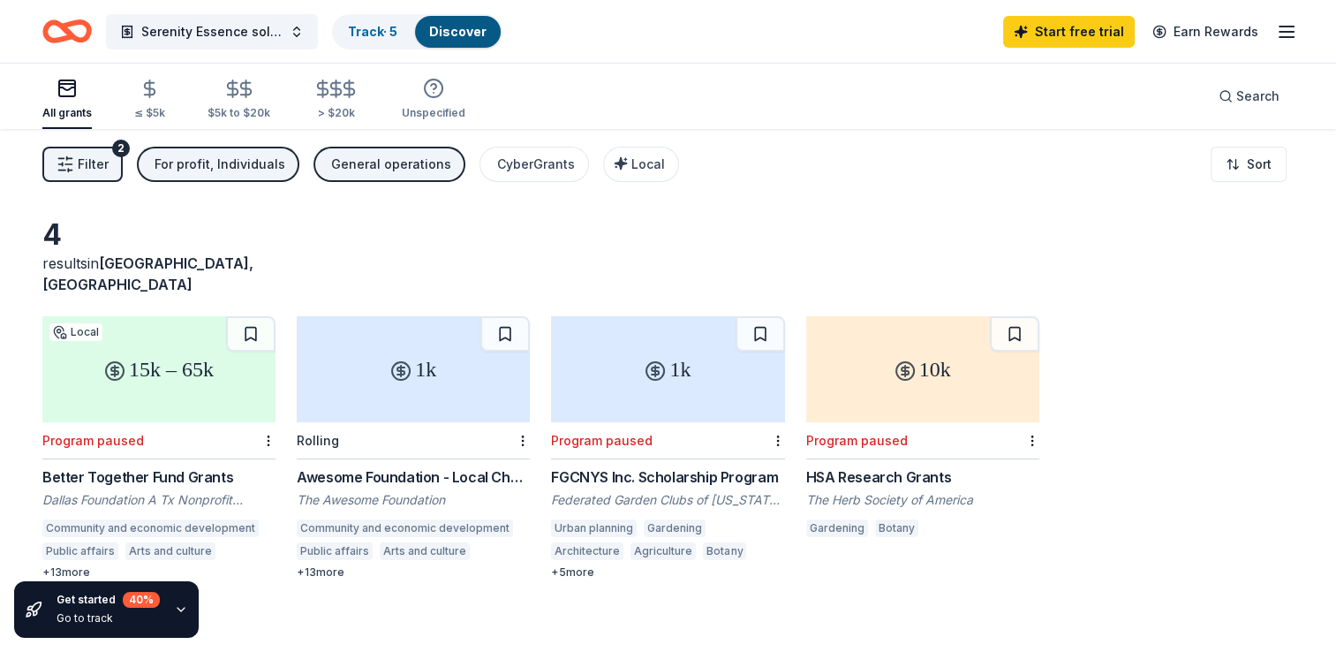
click at [405, 367] on div "1k" at bounding box center [413, 369] width 233 height 106
click at [895, 360] on icon at bounding box center [905, 370] width 21 height 21
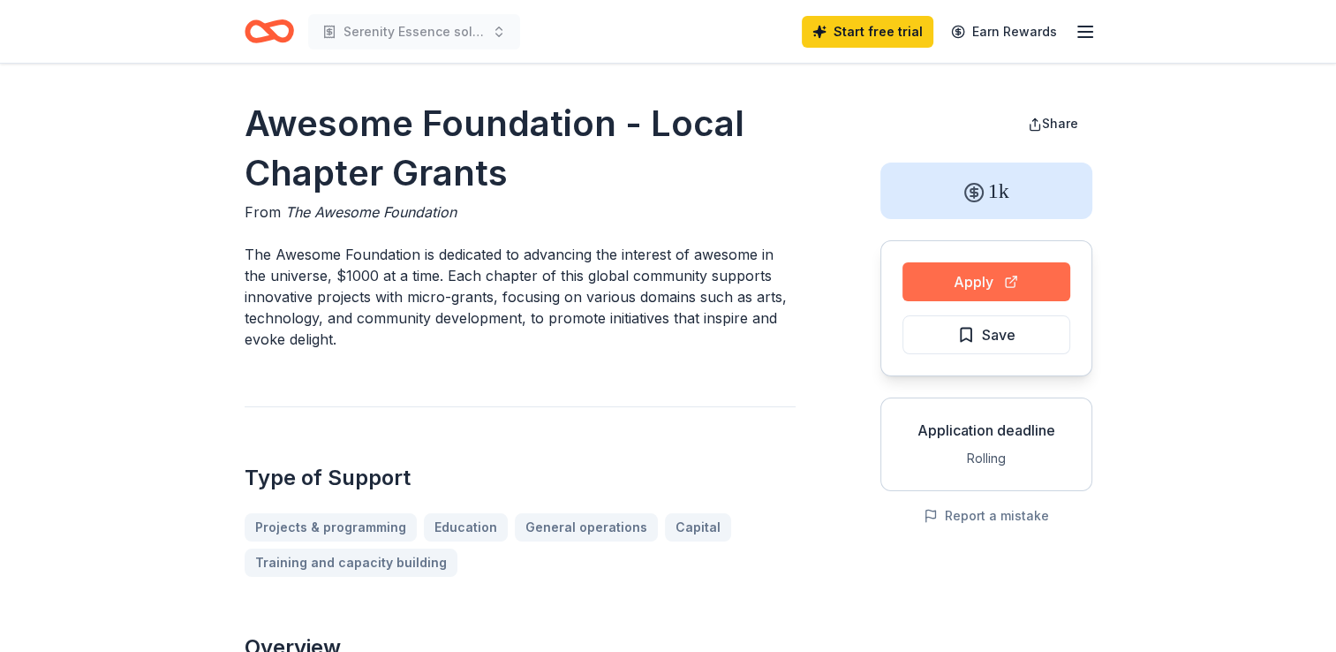
click at [1000, 278] on button "Apply" at bounding box center [986, 281] width 168 height 39
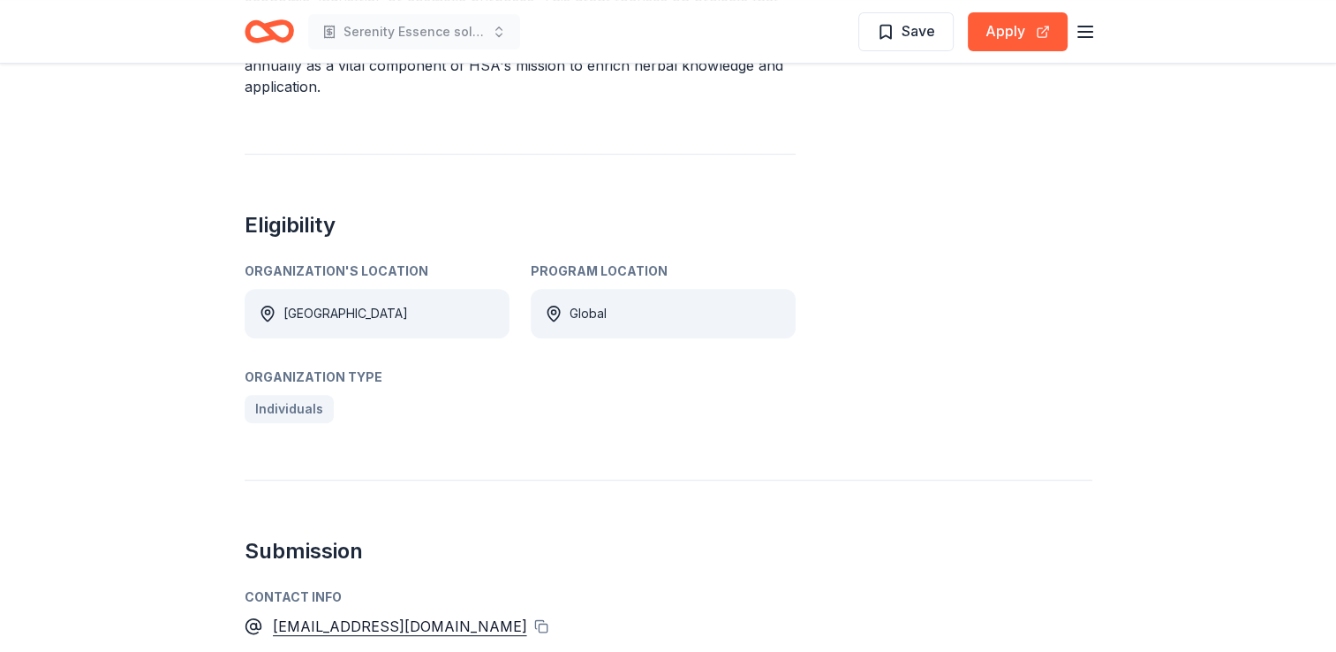
scroll to position [653, 0]
